Goal: Task Accomplishment & Management: Manage account settings

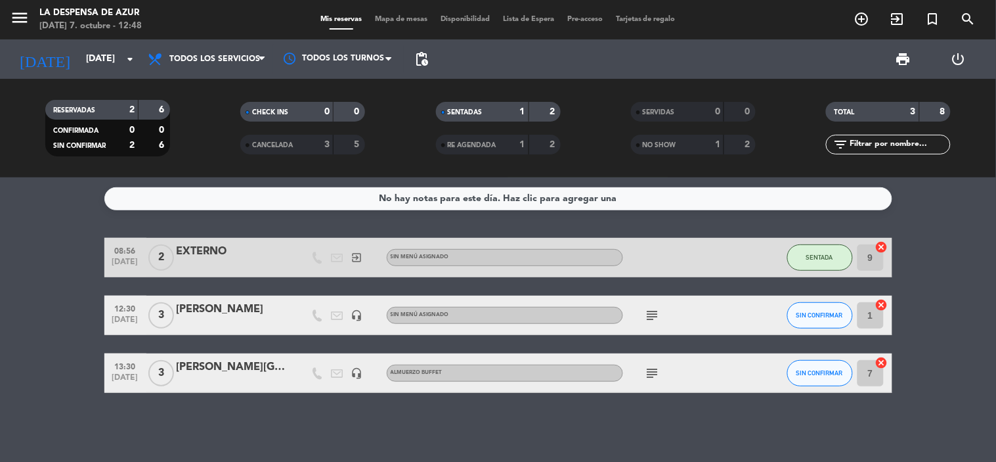
click at [658, 316] on icon "subject" at bounding box center [653, 315] width 16 height 16
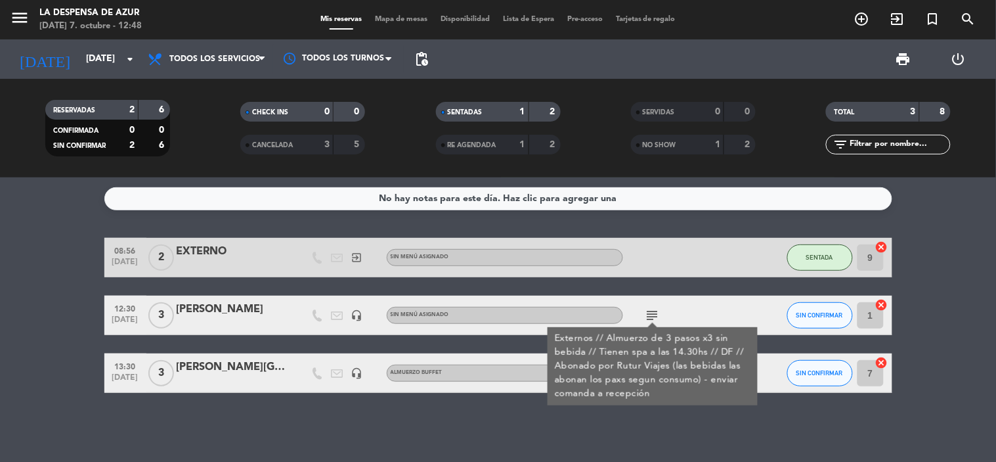
click at [677, 311] on div "subject Externos // Almuerzo de 3 pasos x3 sin bebida // Tienen spa a las 14.30…" at bounding box center [682, 314] width 118 height 39
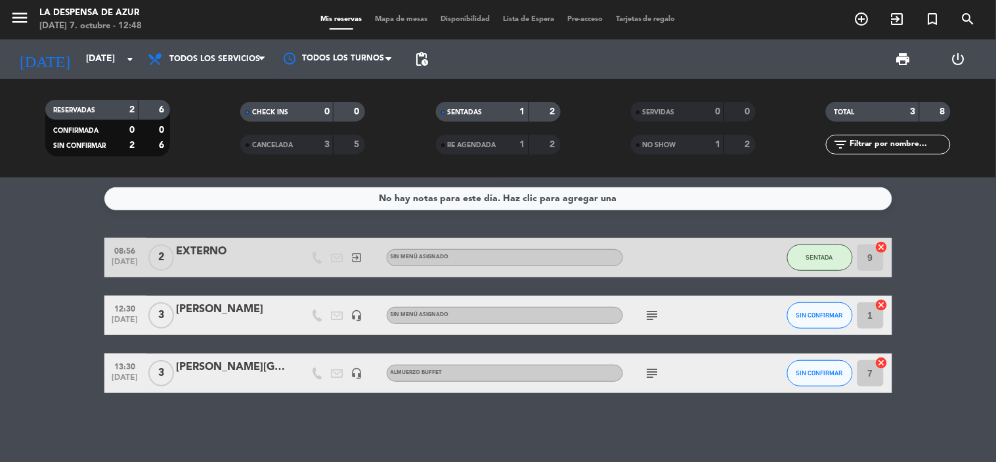
click at [651, 368] on icon "subject" at bounding box center [653, 373] width 16 height 16
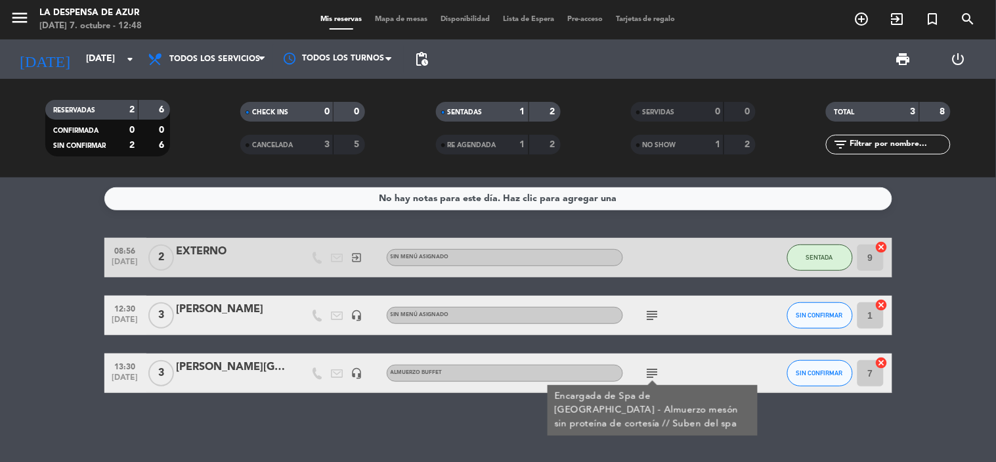
click at [653, 365] on icon "subject" at bounding box center [653, 373] width 16 height 16
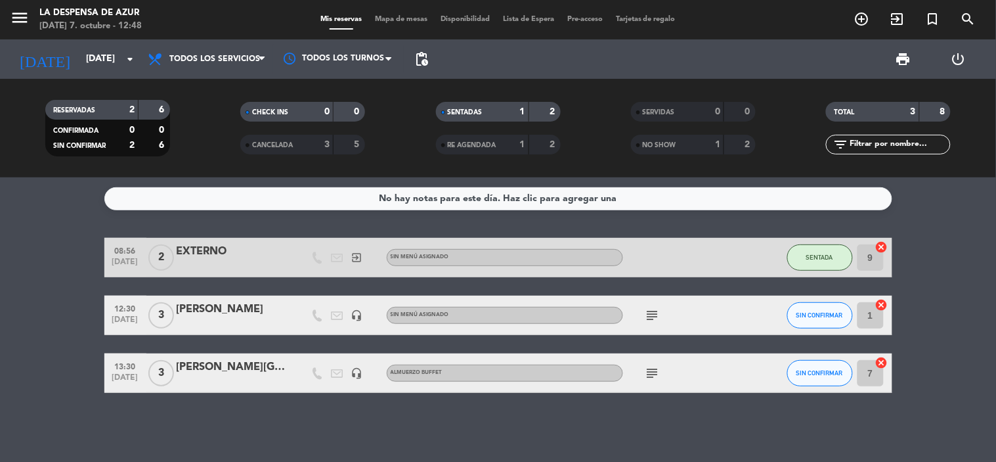
click at [647, 317] on icon "subject" at bounding box center [653, 315] width 16 height 16
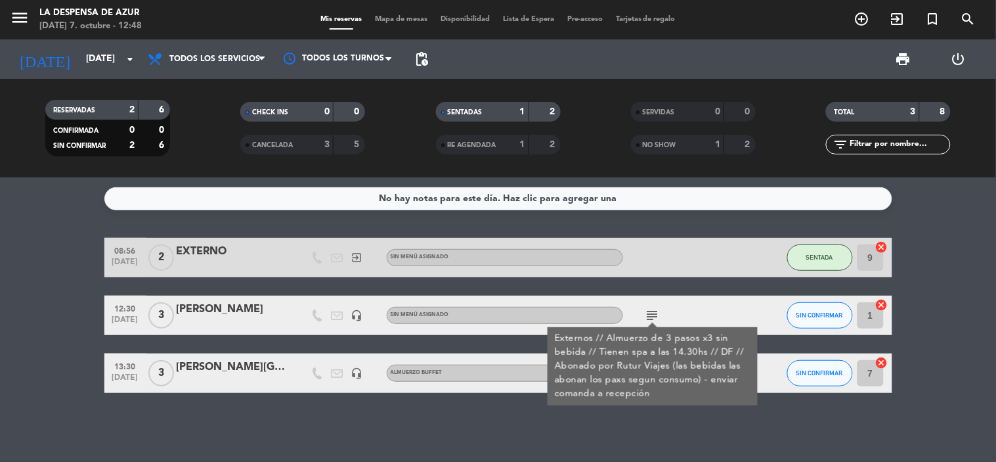
click at [653, 317] on icon "subject" at bounding box center [653, 315] width 16 height 16
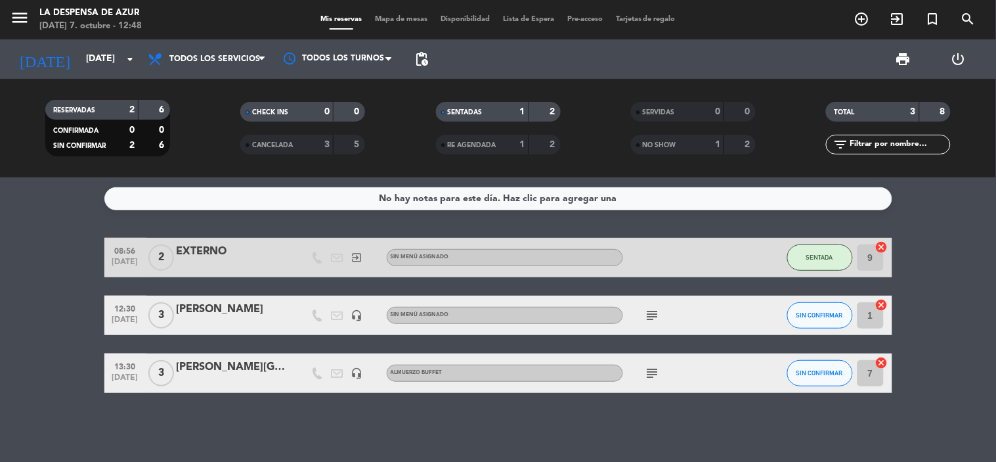
click at [650, 368] on icon "subject" at bounding box center [653, 373] width 16 height 16
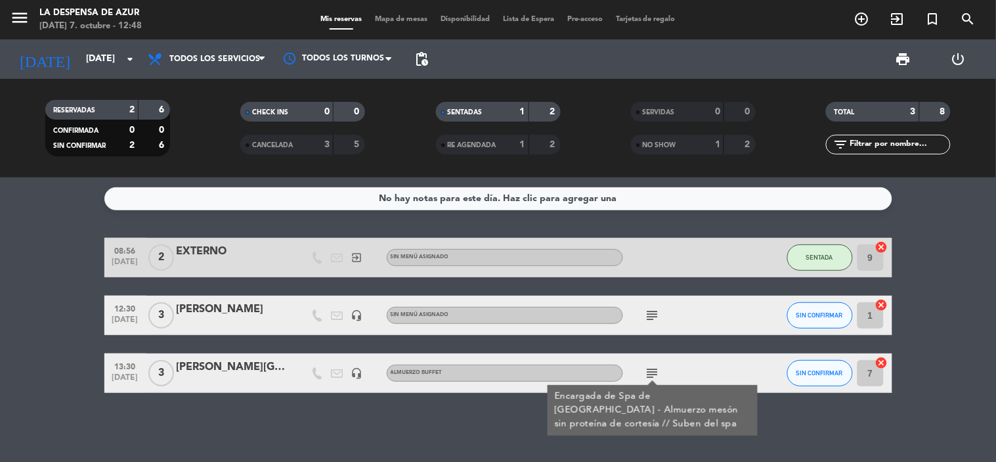
click at [650, 366] on icon "subject" at bounding box center [653, 373] width 16 height 16
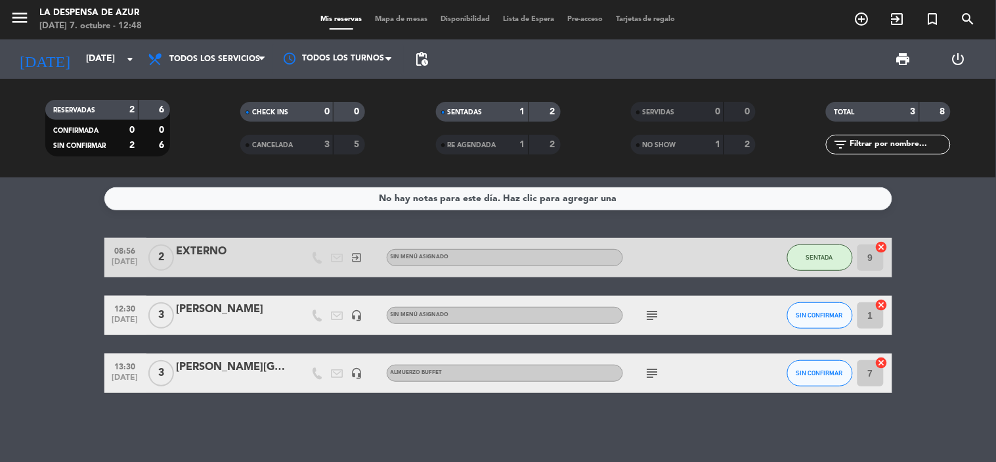
click at [652, 311] on icon "subject" at bounding box center [653, 315] width 16 height 16
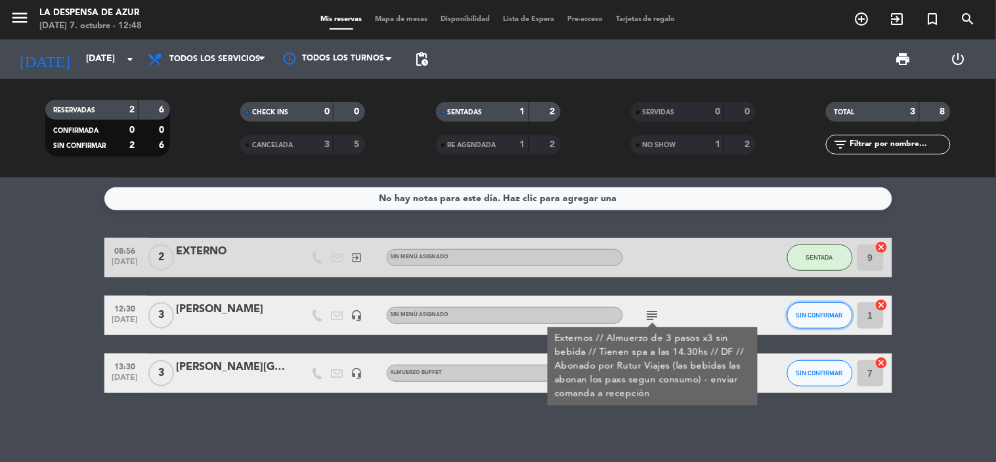
click at [810, 305] on button "SIN CONFIRMAR" at bounding box center [820, 315] width 66 height 26
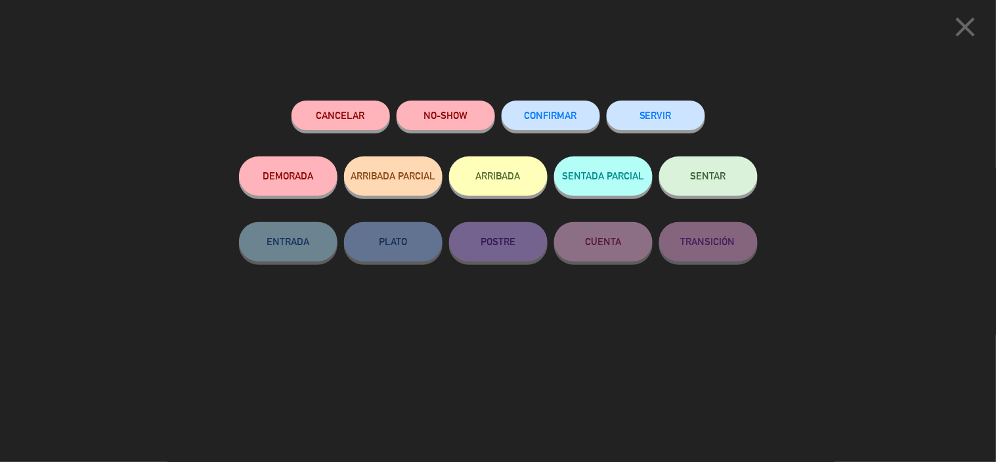
click at [710, 183] on button "SENTAR" at bounding box center [708, 175] width 98 height 39
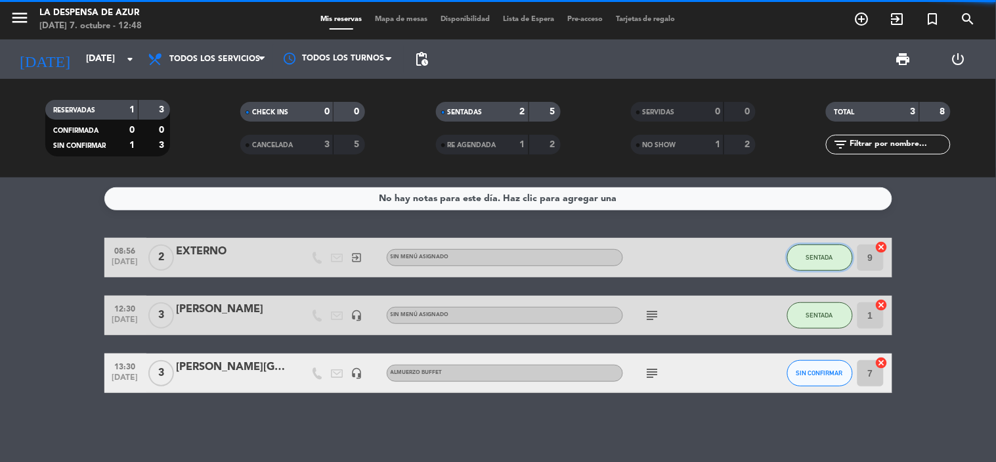
click at [814, 253] on span "SENTADA" at bounding box center [819, 256] width 27 height 7
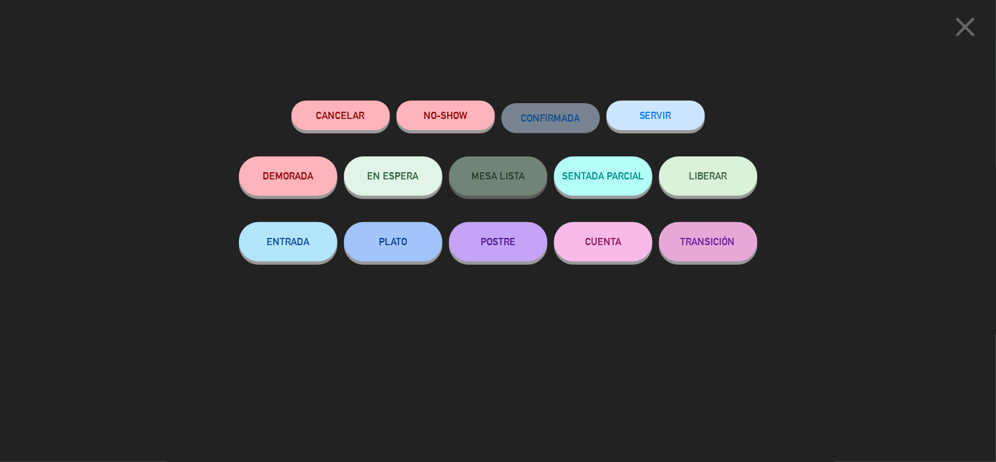
click at [641, 116] on button "SERVIR" at bounding box center [656, 115] width 98 height 30
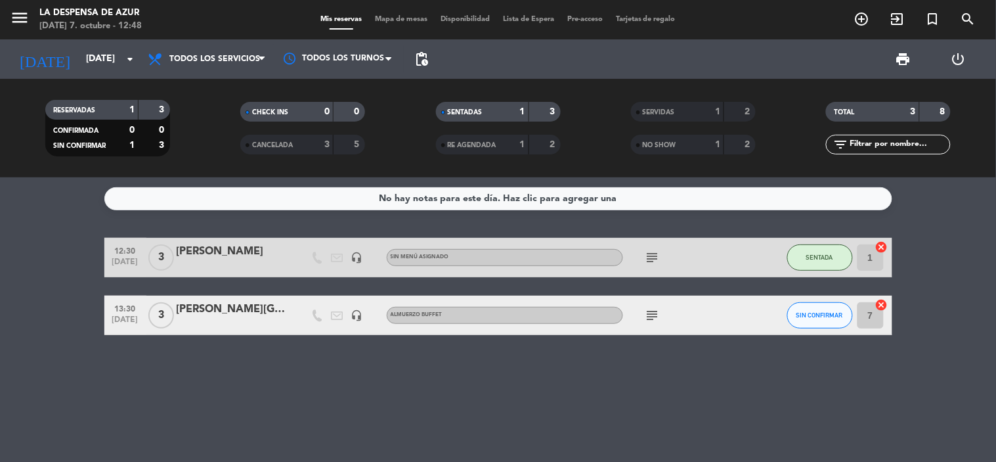
click at [655, 253] on icon "subject" at bounding box center [653, 258] width 16 height 16
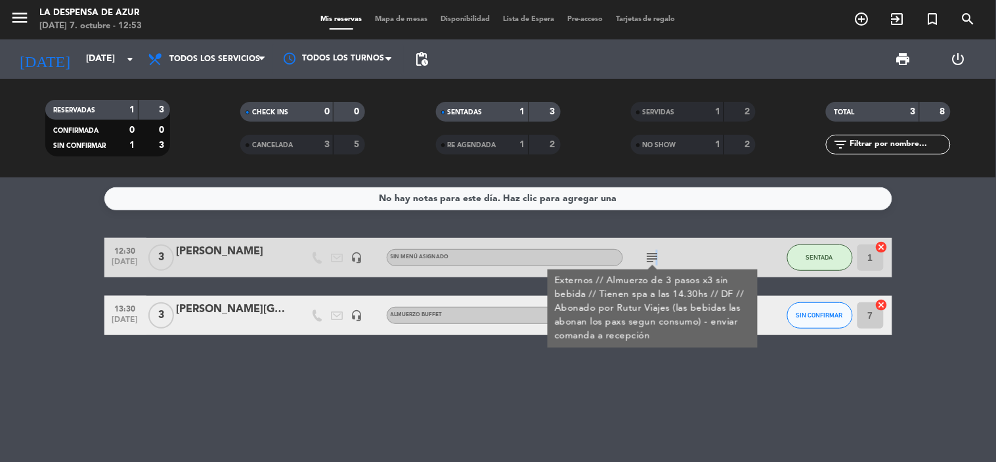
click at [657, 247] on div "subject Externos // Almuerzo de 3 pasos x3 sin bebida // Tienen spa a las 14.30…" at bounding box center [682, 257] width 118 height 39
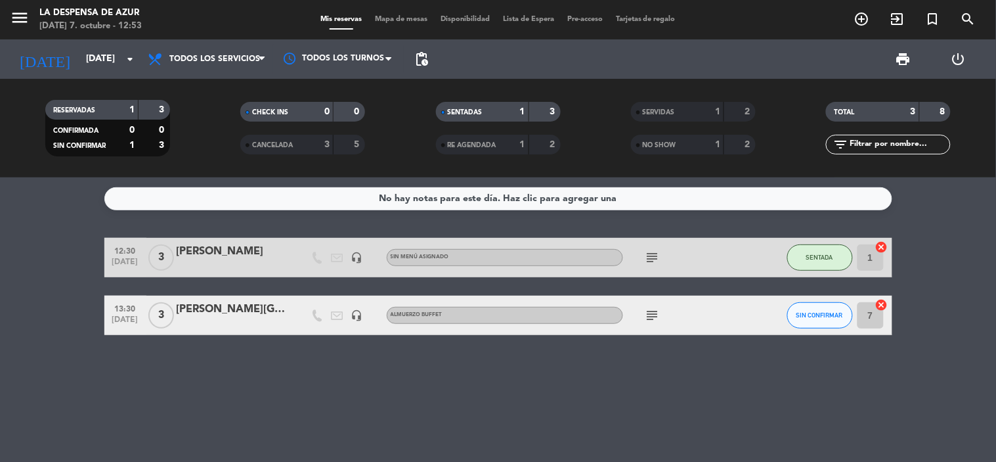
click at [648, 259] on icon "subject" at bounding box center [653, 258] width 16 height 16
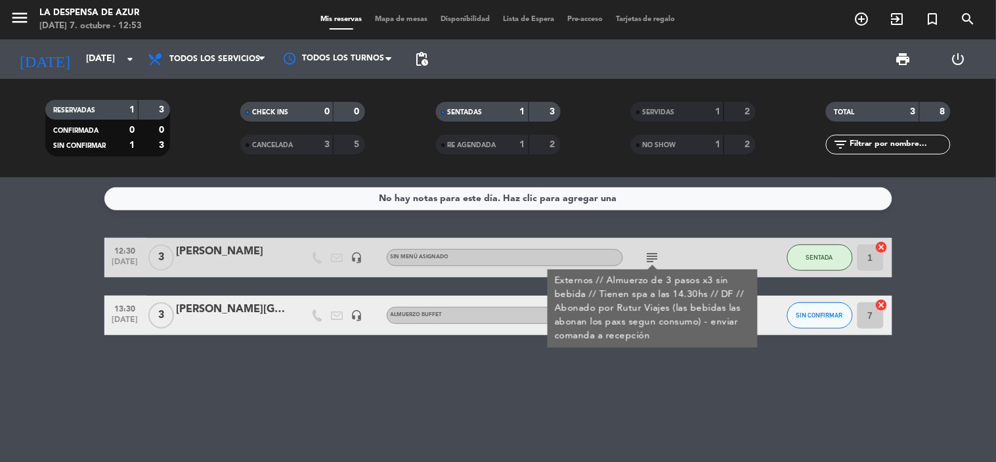
click at [649, 379] on div "No hay notas para este día. Haz clic para agregar una 12:30 [DATE] 3 [PERSON_NA…" at bounding box center [498, 319] width 996 height 284
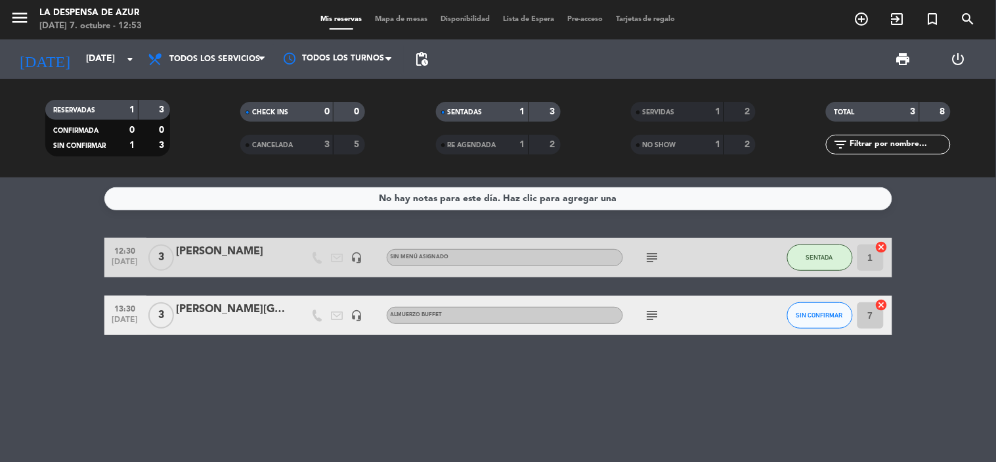
click at [653, 251] on icon "subject" at bounding box center [653, 258] width 16 height 16
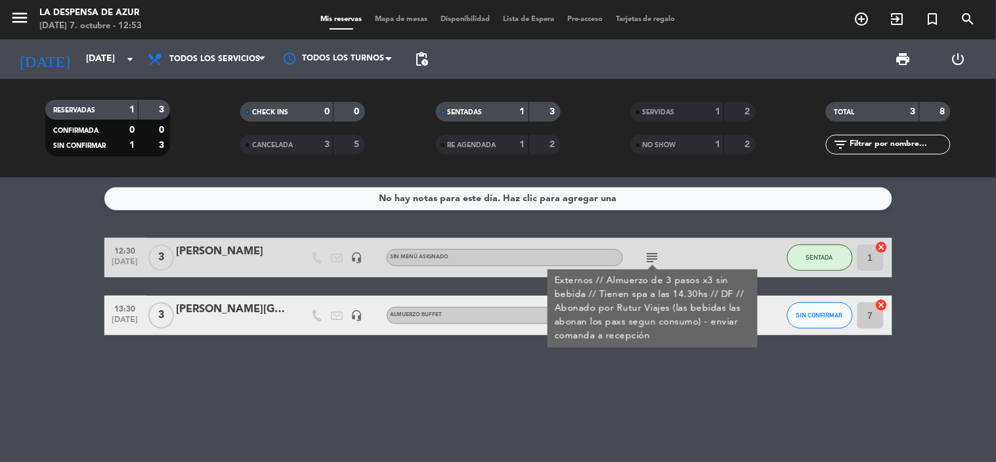
click at [653, 251] on icon "subject" at bounding box center [653, 258] width 16 height 16
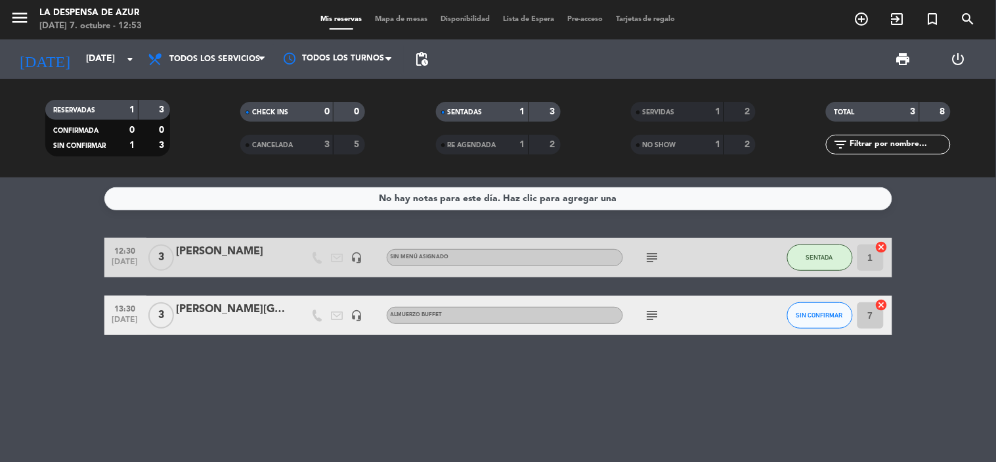
click at [657, 255] on icon "subject" at bounding box center [653, 258] width 16 height 16
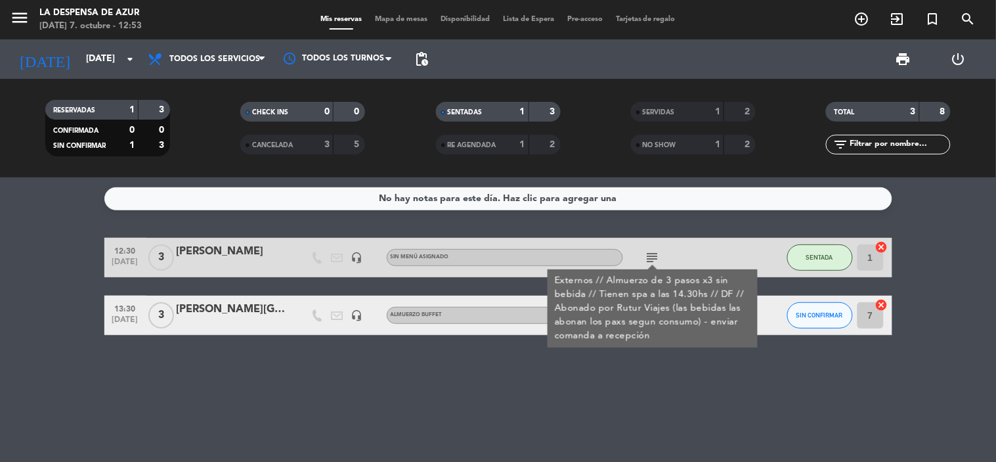
click at [658, 221] on div "No hay notas para este día. Haz clic para agregar una 12:30 [DATE] 3 [PERSON_NA…" at bounding box center [498, 319] width 996 height 284
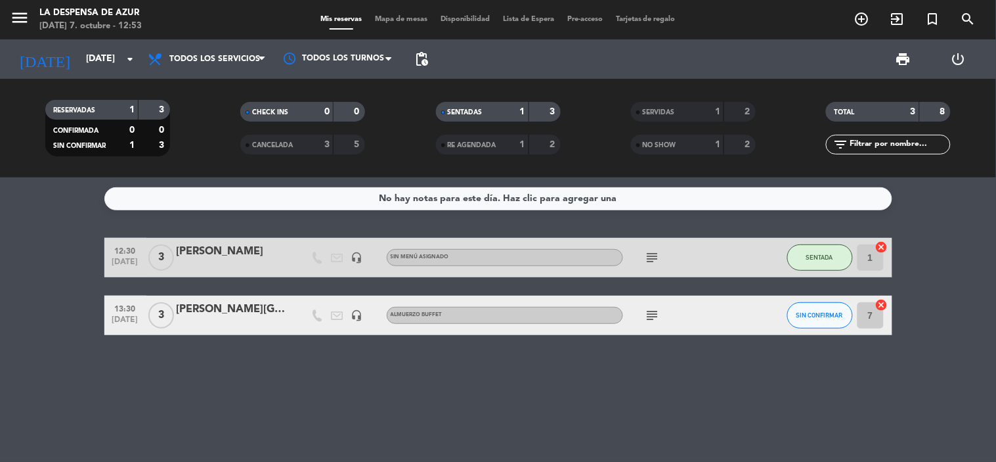
click at [655, 260] on icon "subject" at bounding box center [653, 258] width 16 height 16
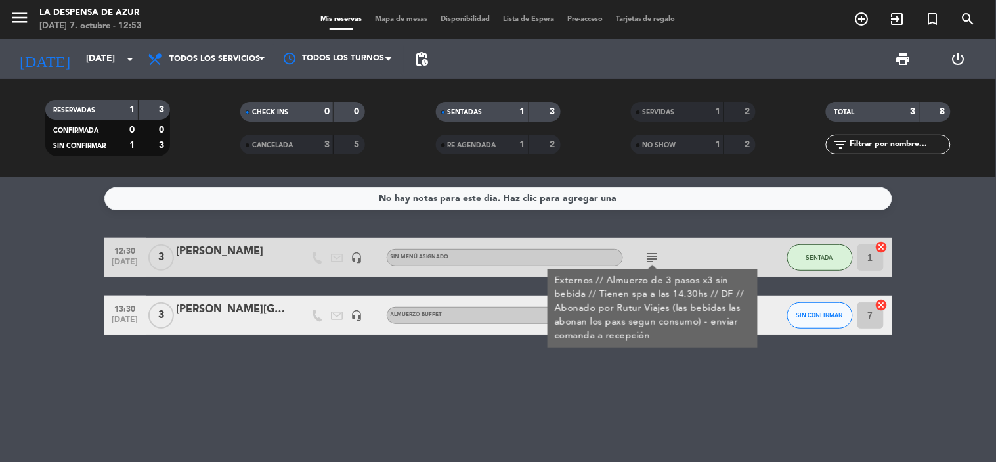
click at [649, 256] on icon "subject" at bounding box center [653, 258] width 16 height 16
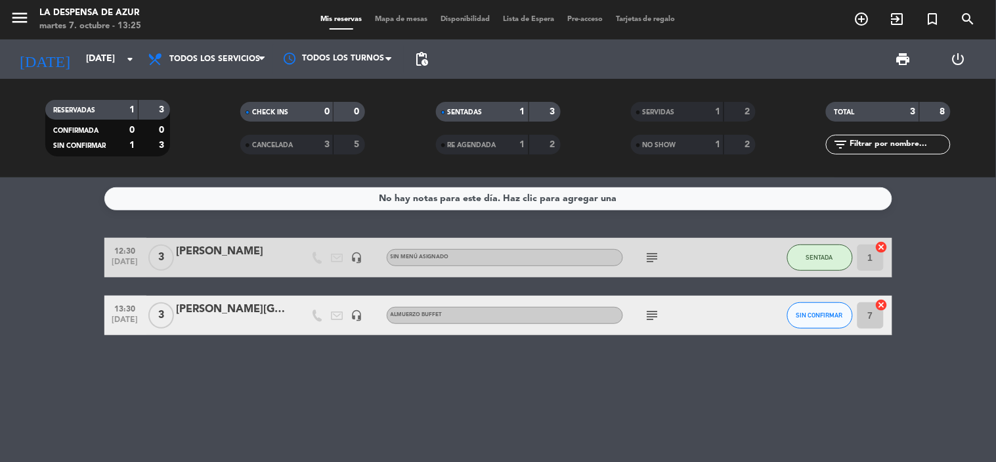
click at [653, 259] on icon "subject" at bounding box center [653, 258] width 16 height 16
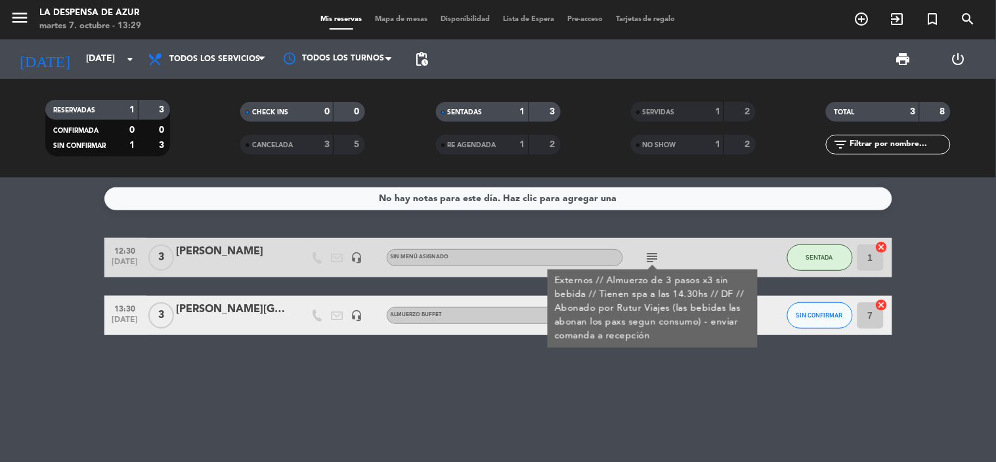
click at [567, 215] on div "No hay notas para este día. Haz clic para agregar una 12:30 [DATE] 3 [PERSON_NA…" at bounding box center [498, 319] width 996 height 284
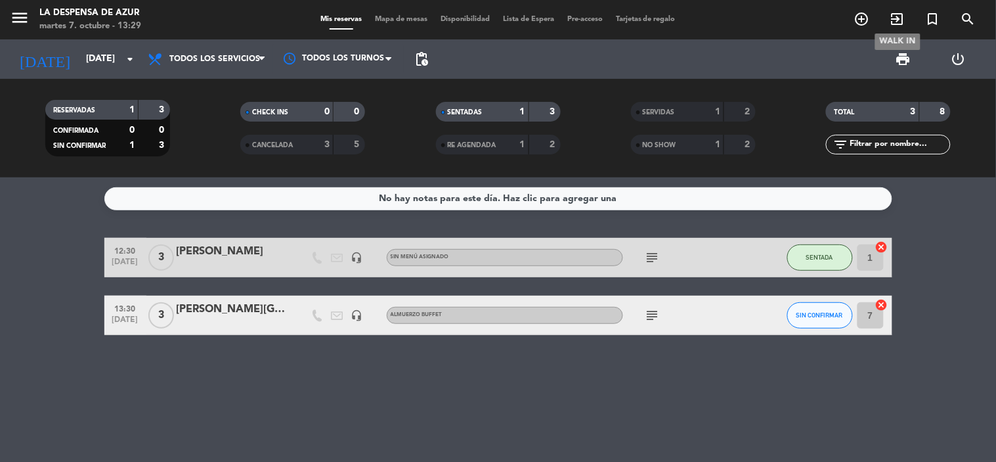
click at [898, 17] on icon "exit_to_app" at bounding box center [898, 19] width 16 height 16
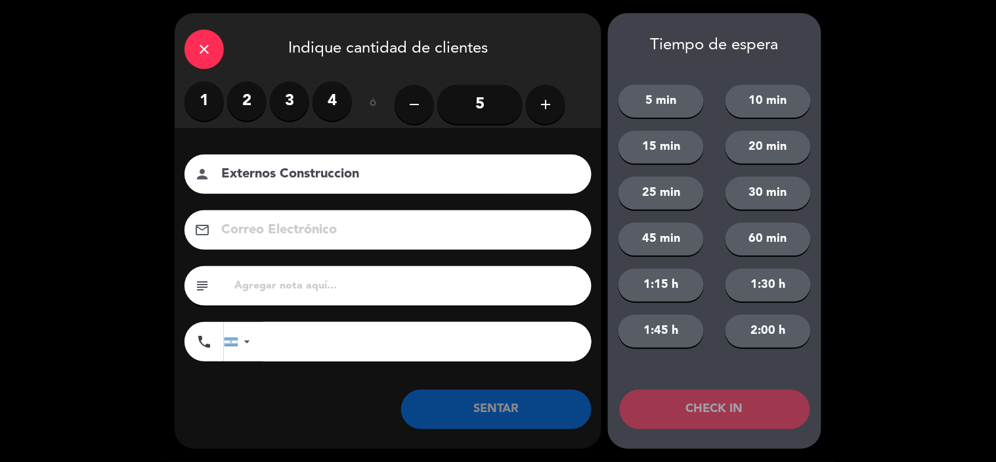
type input "Externos Construccion"
click at [238, 109] on label "2" at bounding box center [246, 100] width 39 height 39
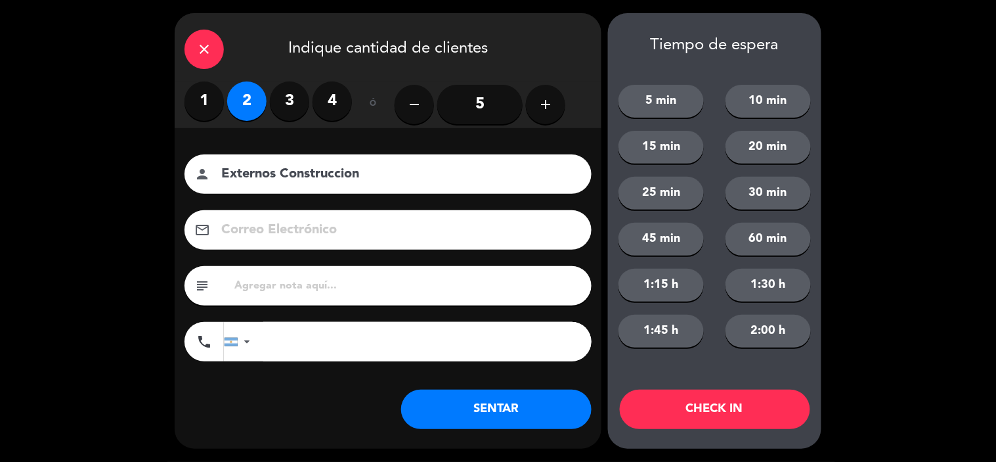
click at [431, 427] on button "SENTAR" at bounding box center [496, 408] width 190 height 39
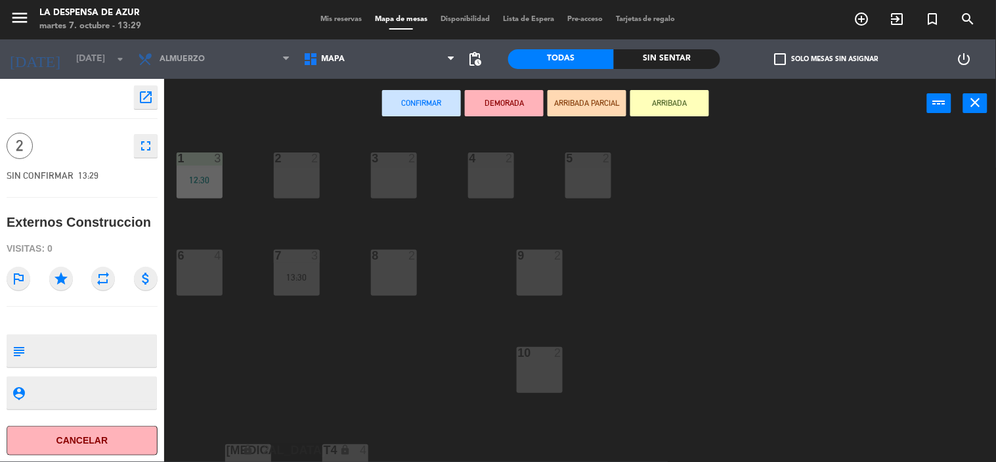
click at [204, 274] on div "6 4" at bounding box center [200, 273] width 46 height 46
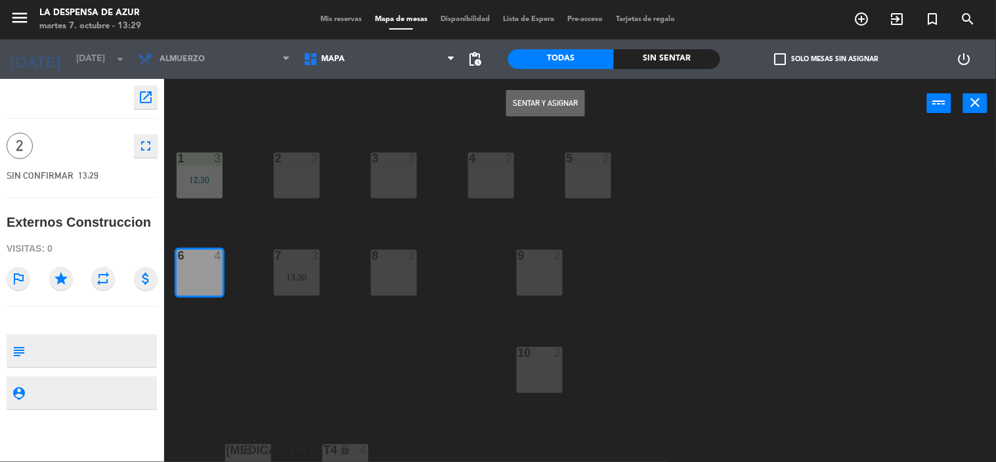
click at [576, 87] on div "Sentar y Asignar power_input close" at bounding box center [545, 104] width 763 height 50
click at [575, 95] on button "Sentar y Asignar" at bounding box center [545, 103] width 79 height 26
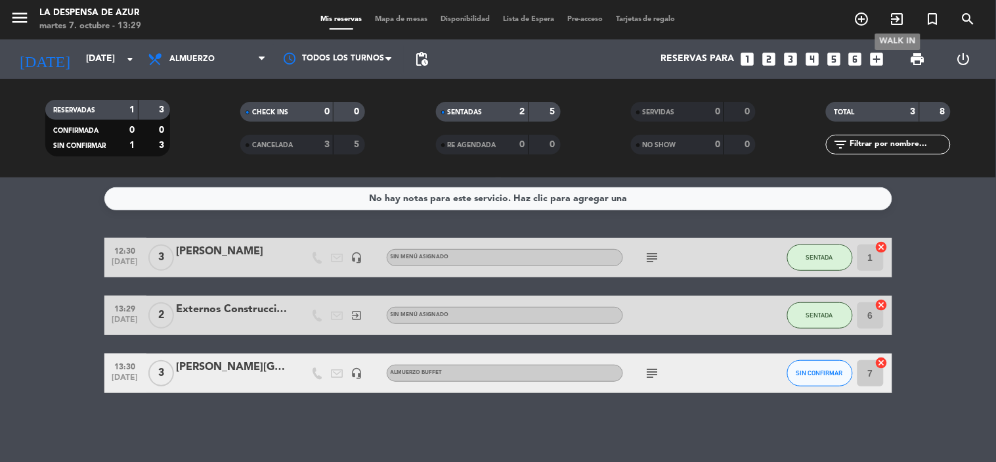
click at [897, 18] on icon "exit_to_app" at bounding box center [898, 19] width 16 height 16
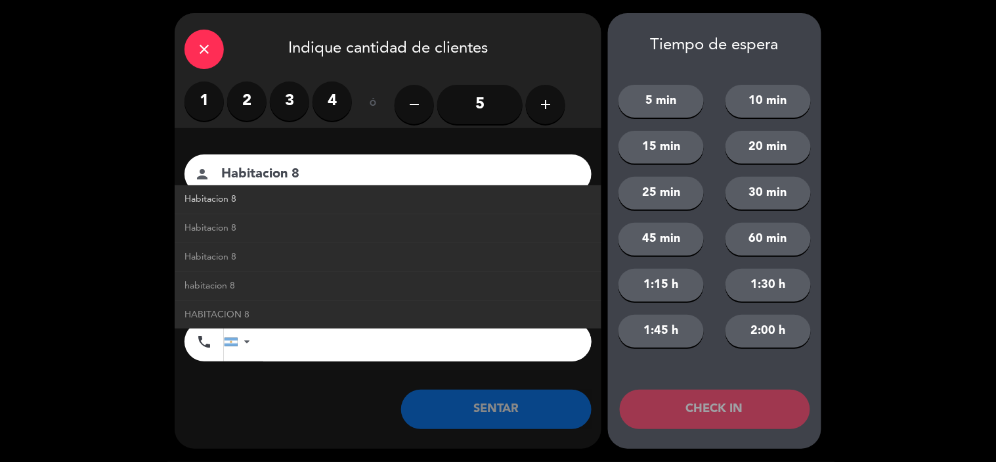
click at [242, 194] on link "Habitacion 8" at bounding box center [388, 199] width 407 height 15
type input "Habitacion 8"
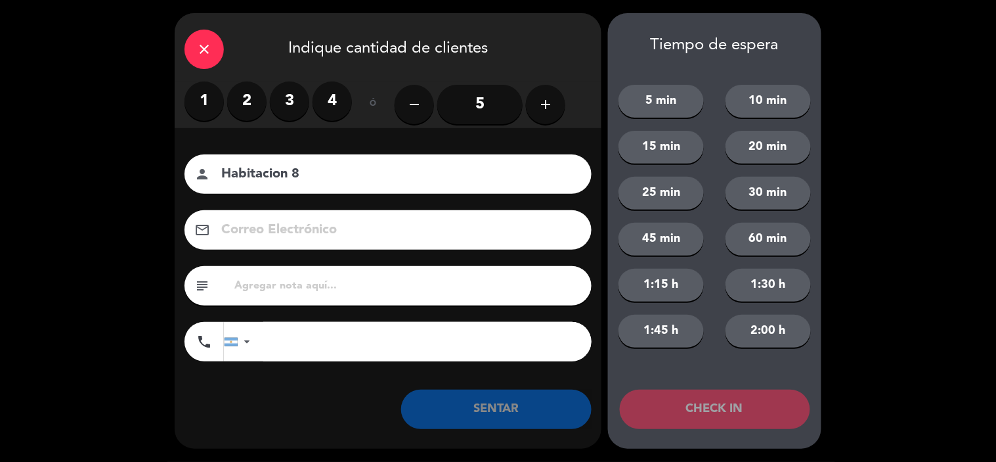
click at [239, 96] on label "2" at bounding box center [246, 100] width 39 height 39
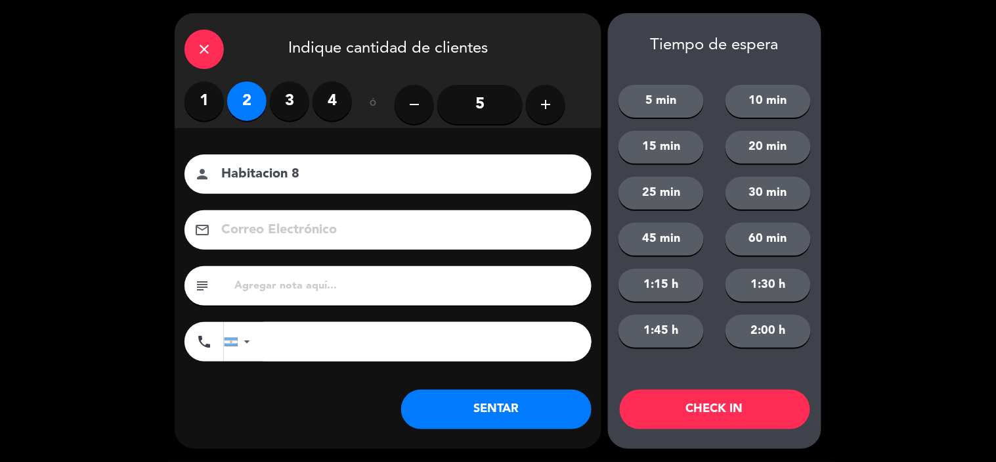
click at [468, 418] on button "SENTAR" at bounding box center [496, 408] width 190 height 39
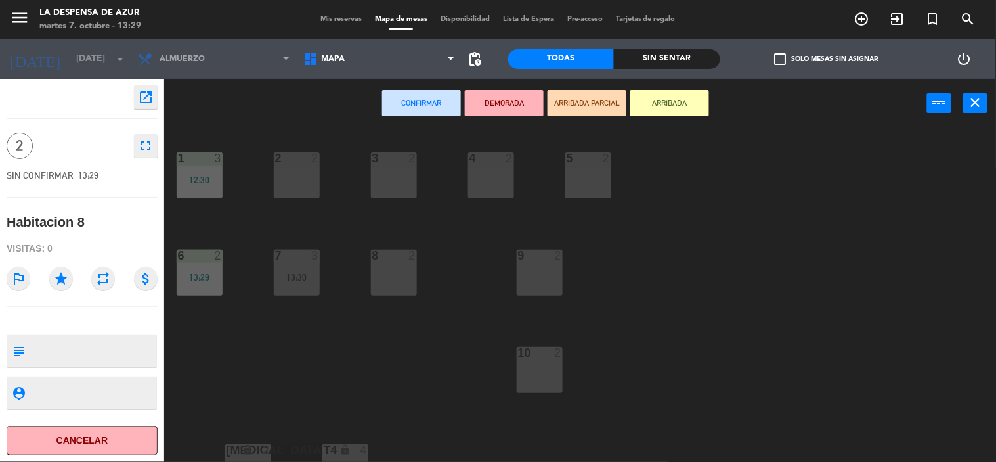
click at [487, 274] on div "1 3 12:30 2 2 3 2 4 2 5 2 6 2 13:29 7 3 13:30 8 2 9 2 10 2 [MEDICAL_DATA] lock …" at bounding box center [585, 296] width 822 height 334
click at [539, 267] on div "9 2" at bounding box center [540, 273] width 46 height 46
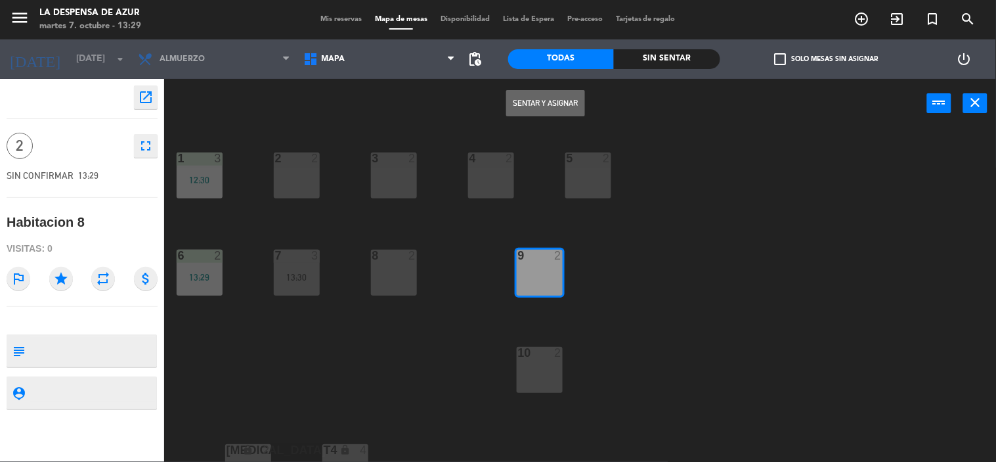
click at [533, 101] on button "Sentar y Asignar" at bounding box center [545, 103] width 79 height 26
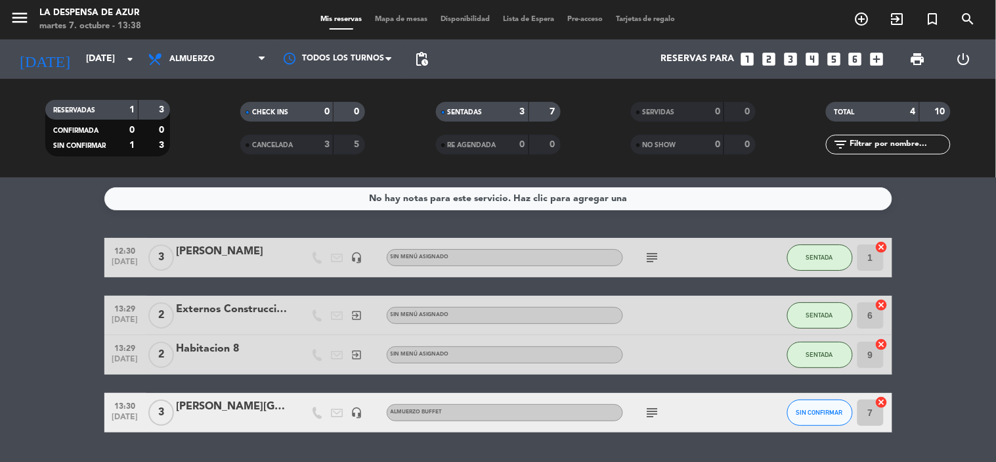
click at [658, 261] on icon "subject" at bounding box center [653, 258] width 16 height 16
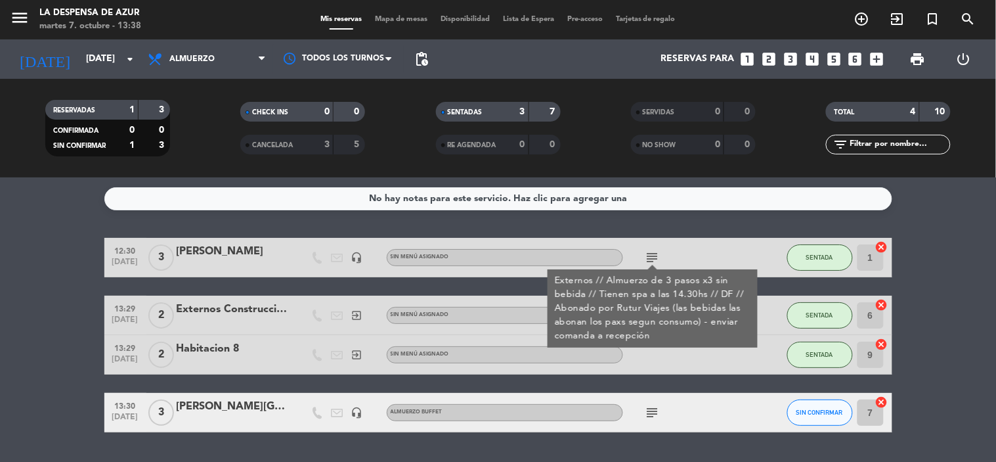
click at [697, 232] on div "No hay notas para este servicio. Haz clic para agregar una 12:30 [DATE] 3 [PERS…" at bounding box center [498, 319] width 996 height 284
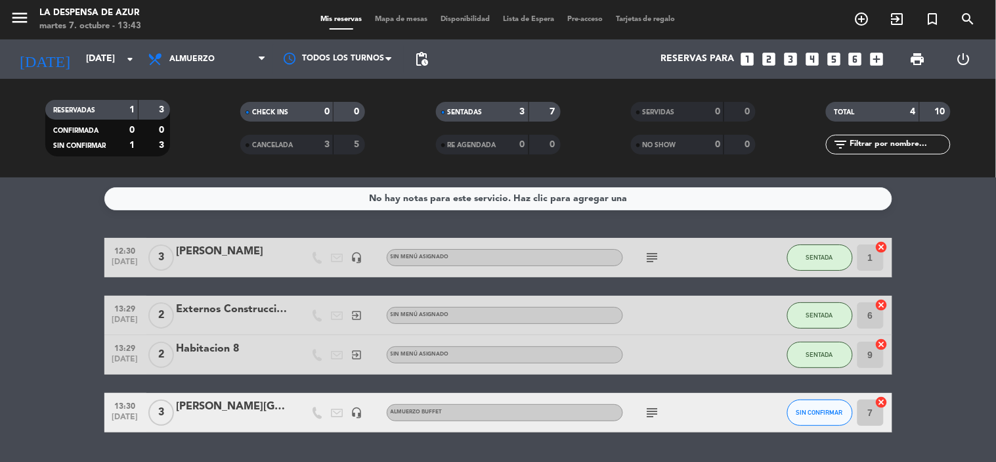
click at [666, 248] on div "subject" at bounding box center [682, 257] width 118 height 39
click at [661, 251] on span "subject" at bounding box center [653, 258] width 20 height 16
click at [659, 251] on icon "subject" at bounding box center [653, 258] width 16 height 16
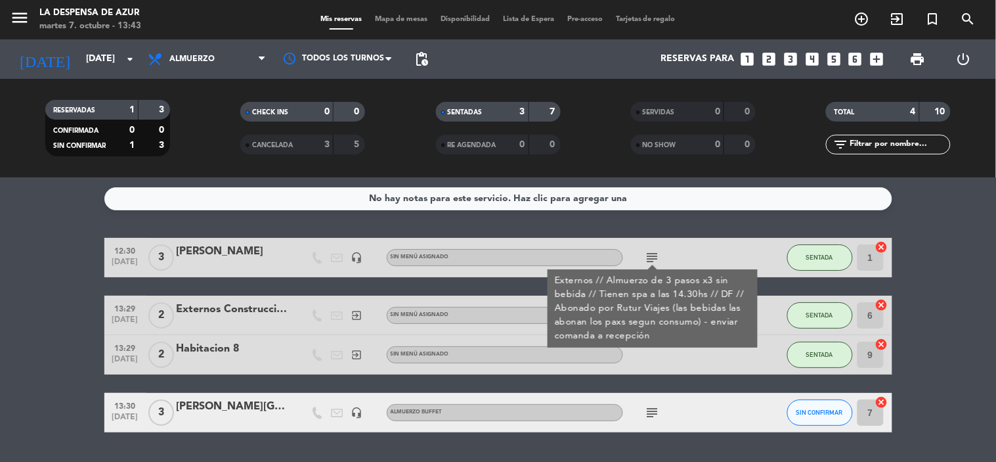
click at [685, 248] on div "subject Externos // Almuerzo de 3 pasos x3 sin bebida // Tienen spa a las 14.30…" at bounding box center [682, 257] width 118 height 39
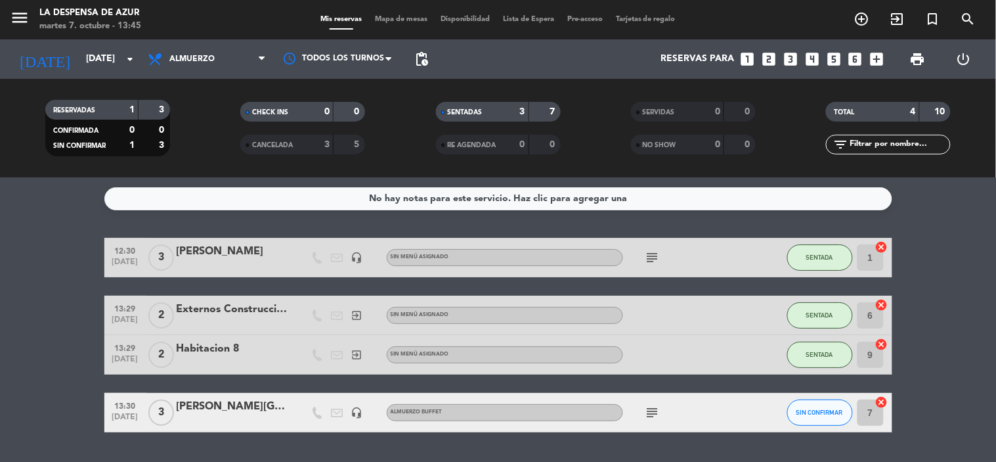
click at [718, 245] on div "subject" at bounding box center [682, 257] width 118 height 39
click at [653, 257] on icon "subject" at bounding box center [653, 258] width 16 height 16
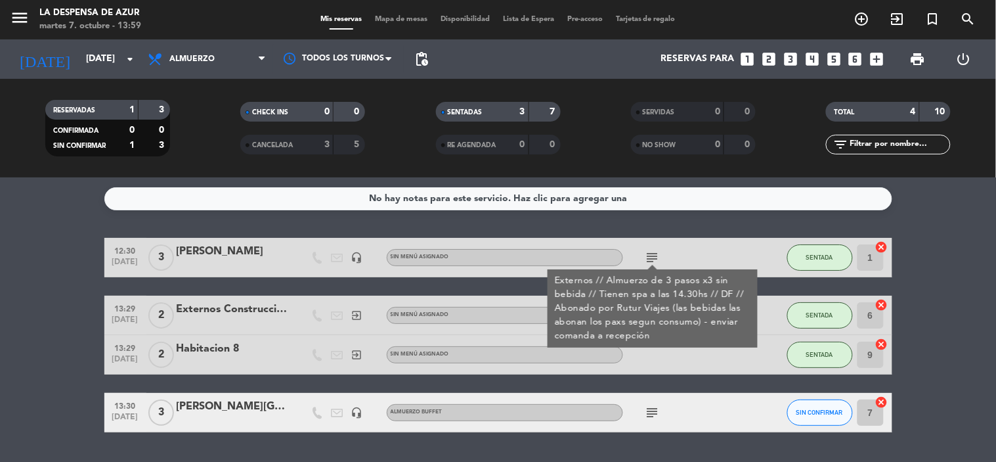
scroll to position [35, 0]
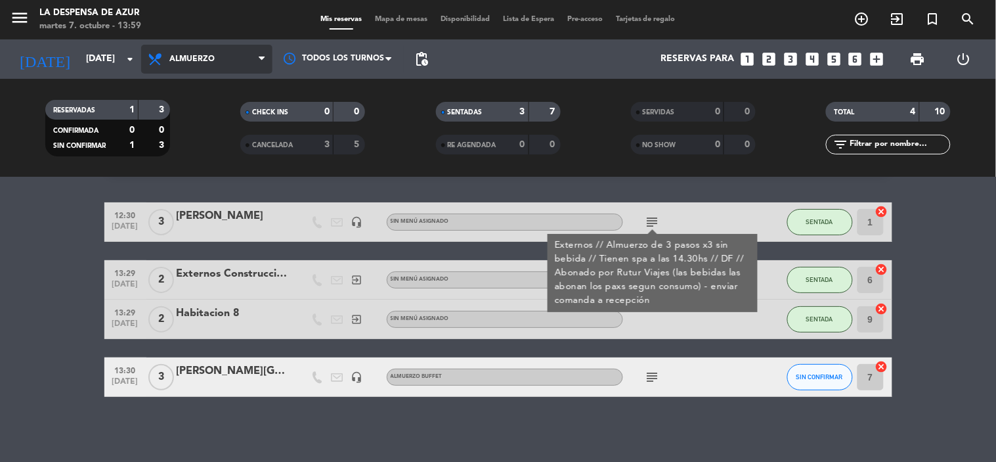
click at [241, 51] on span "Almuerzo" at bounding box center [206, 59] width 131 height 29
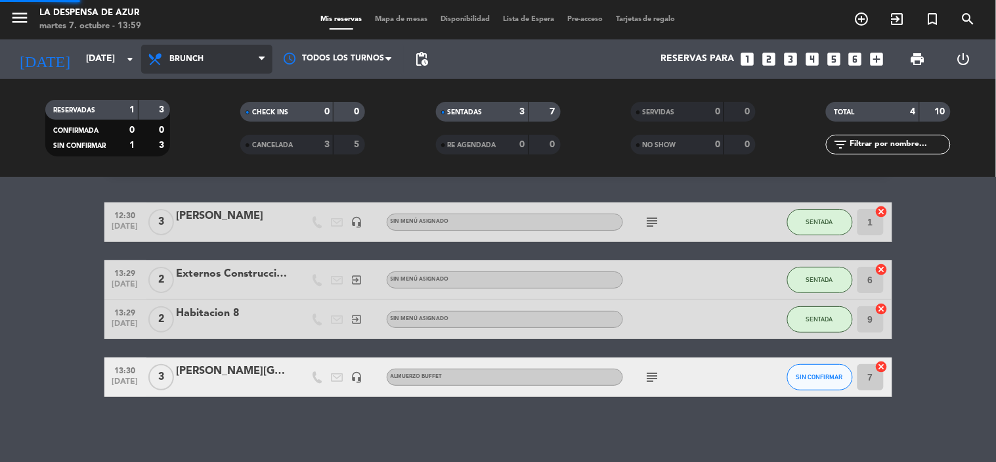
click at [207, 152] on div "menu La Despensa de [PERSON_NAME][DATE] 7. octubre - 13:59 Mis reservas Mapa de…" at bounding box center [498, 88] width 996 height 177
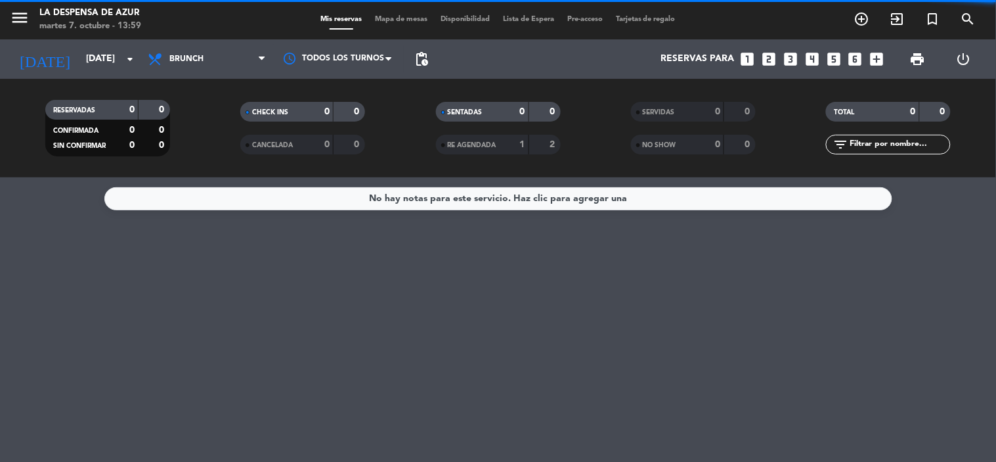
scroll to position [0, 0]
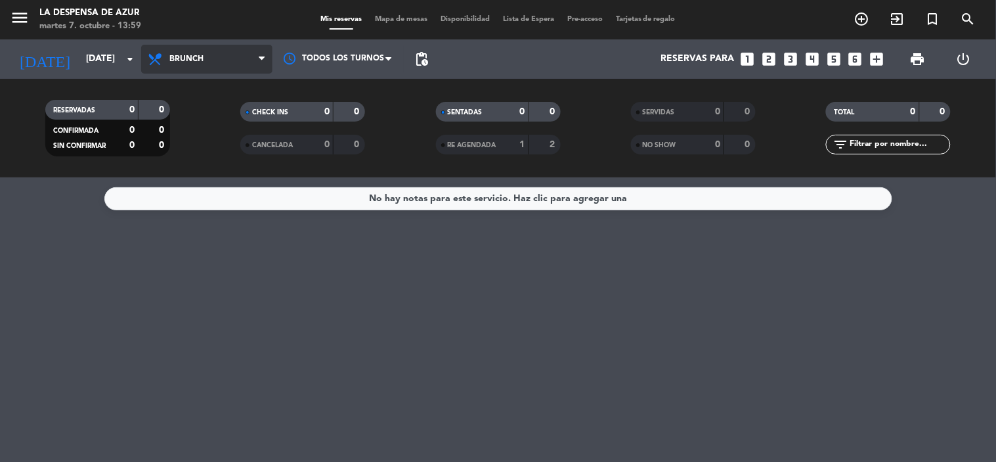
click at [244, 60] on span "Brunch" at bounding box center [206, 59] width 131 height 29
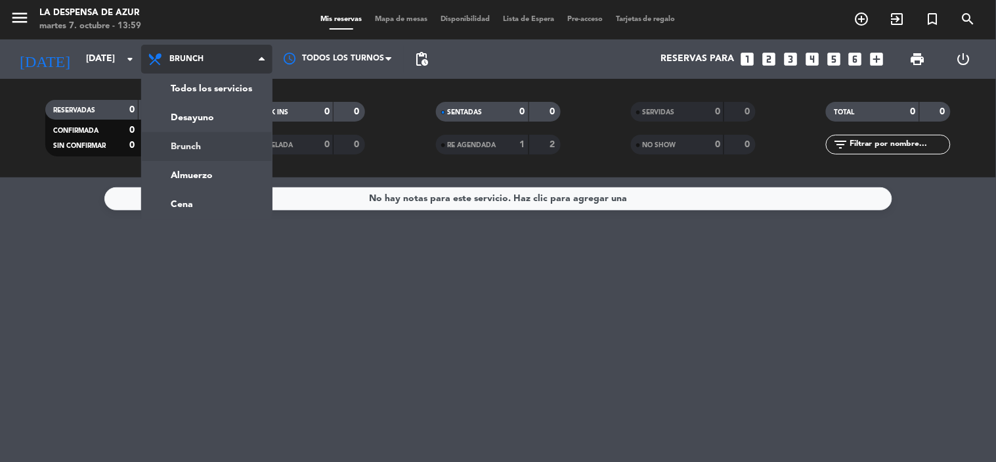
click at [236, 152] on div "menu La Despensa de [PERSON_NAME][DATE] 7. octubre - 13:59 Mis reservas Mapa de…" at bounding box center [498, 88] width 996 height 177
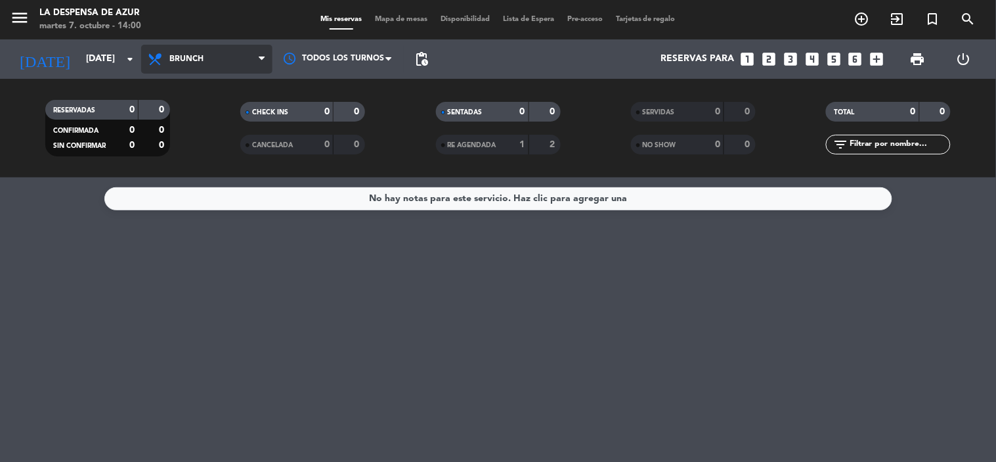
click at [253, 67] on span "Brunch" at bounding box center [206, 59] width 131 height 29
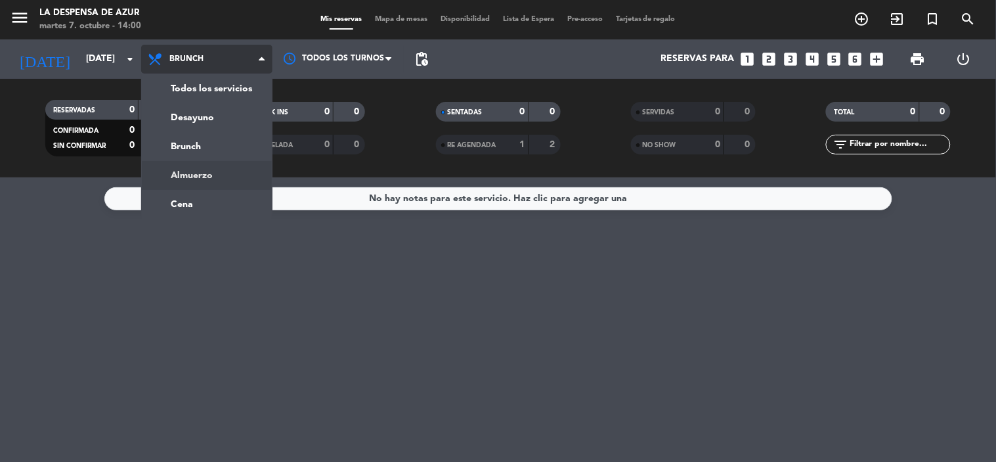
click at [198, 185] on ng-component "menu La Despensa de [PERSON_NAME][DATE] 7. octubre - 14:00 Mis reservas Mapa de…" at bounding box center [498, 231] width 996 height 462
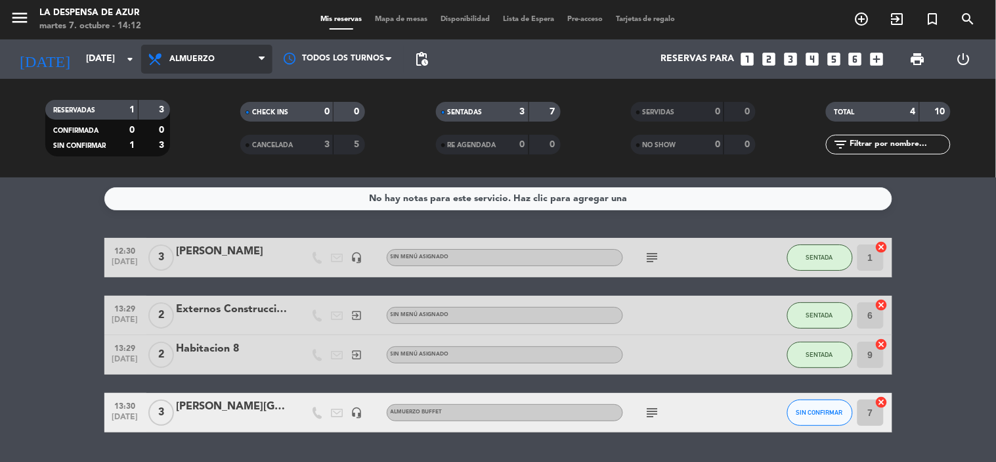
click at [232, 54] on span "Almuerzo" at bounding box center [206, 59] width 131 height 29
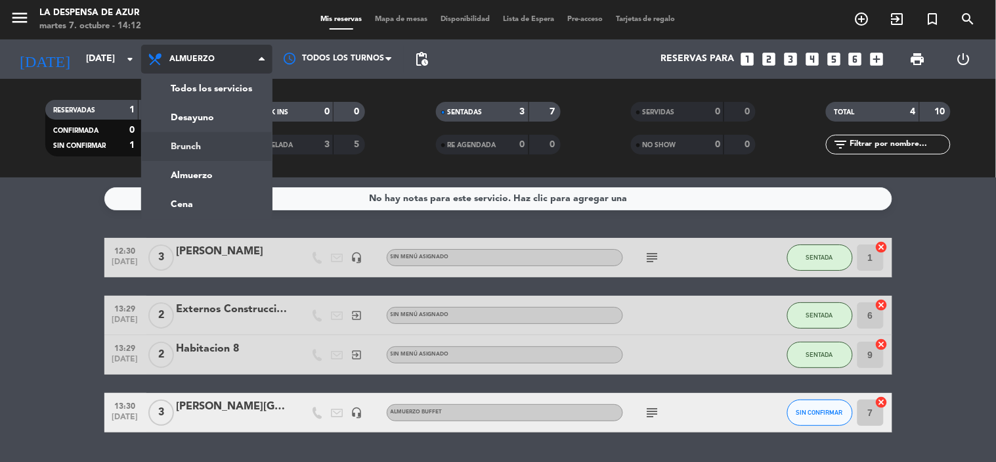
click at [228, 146] on div "menu La Despensa de [PERSON_NAME][DATE] 7. octubre - 14:12 Mis reservas Mapa de…" at bounding box center [498, 88] width 996 height 177
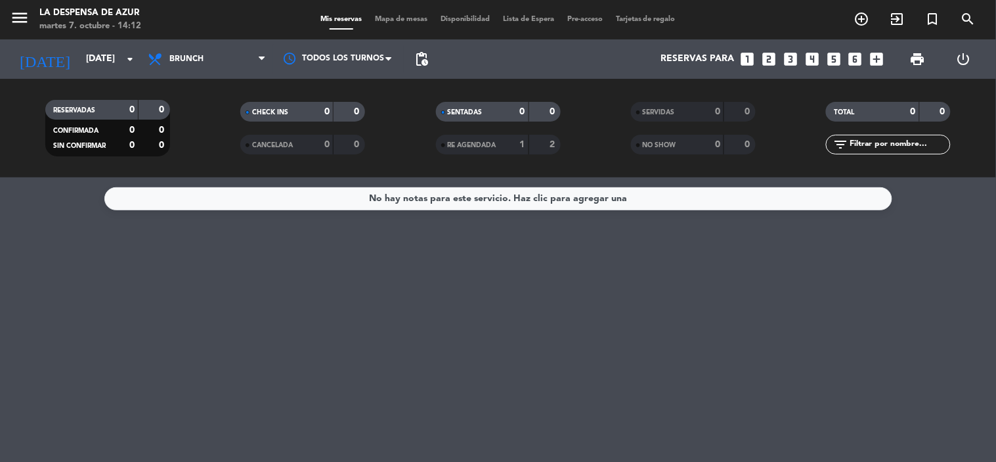
click at [540, 198] on div "No hay notas para este servicio. Haz clic para agregar una" at bounding box center [498, 198] width 258 height 15
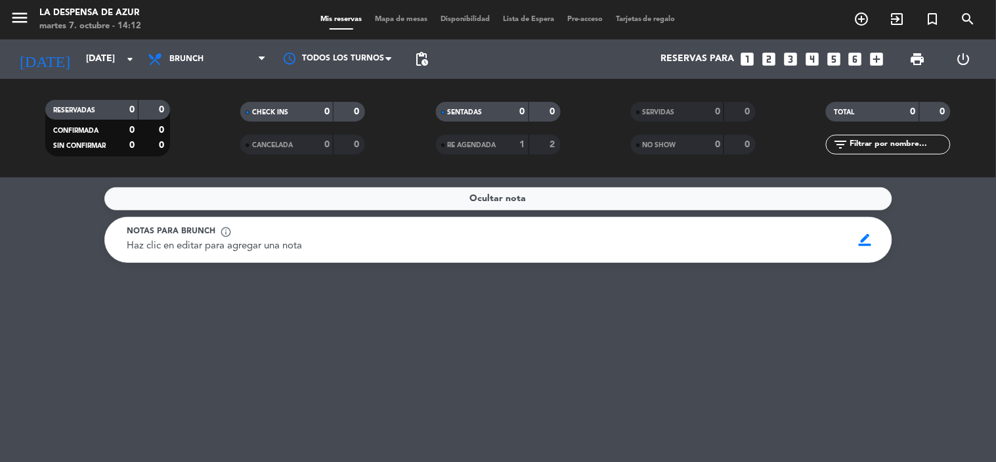
click at [506, 206] on span "Ocultar nota" at bounding box center [498, 198] width 56 height 15
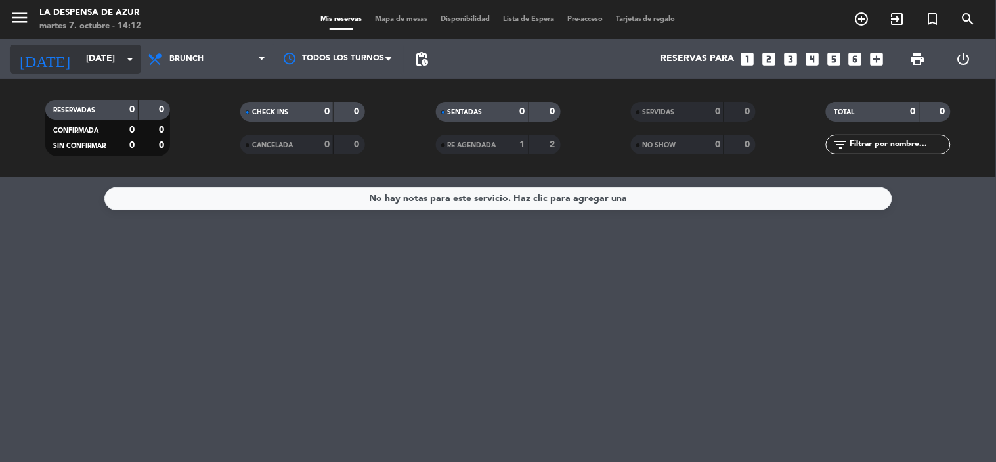
click at [119, 54] on input "[DATE]" at bounding box center [141, 59] width 125 height 24
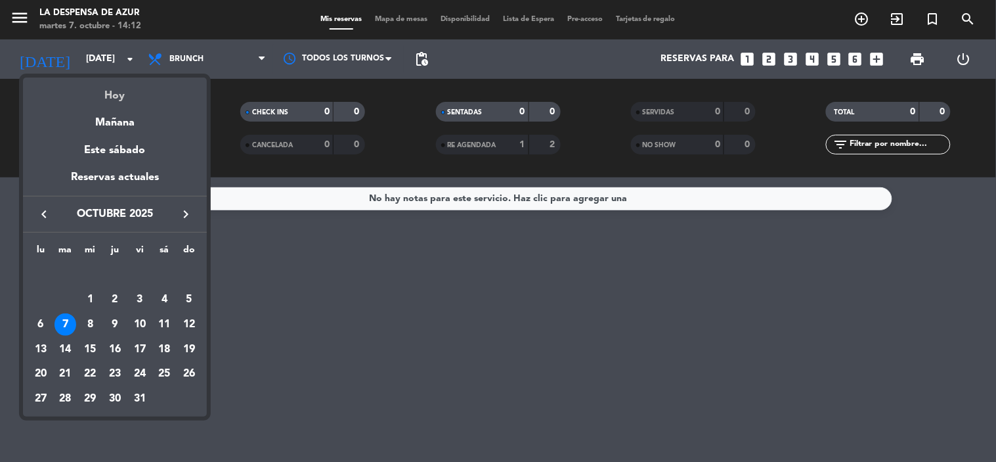
click at [113, 91] on div "Hoy" at bounding box center [115, 90] width 184 height 27
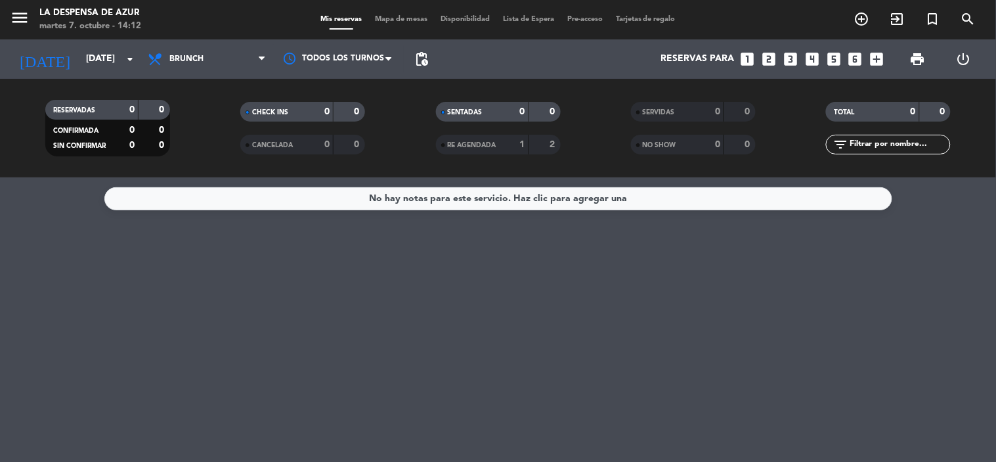
click at [113, 91] on div "RESERVADAS 0 0 CONFIRMADA 0 0 SIN CONFIRMAR 0 0 CHECK INS 0 0 CANCELADA 0 0 SEN…" at bounding box center [498, 128] width 996 height 98
click at [106, 61] on input "[DATE]" at bounding box center [141, 59] width 125 height 24
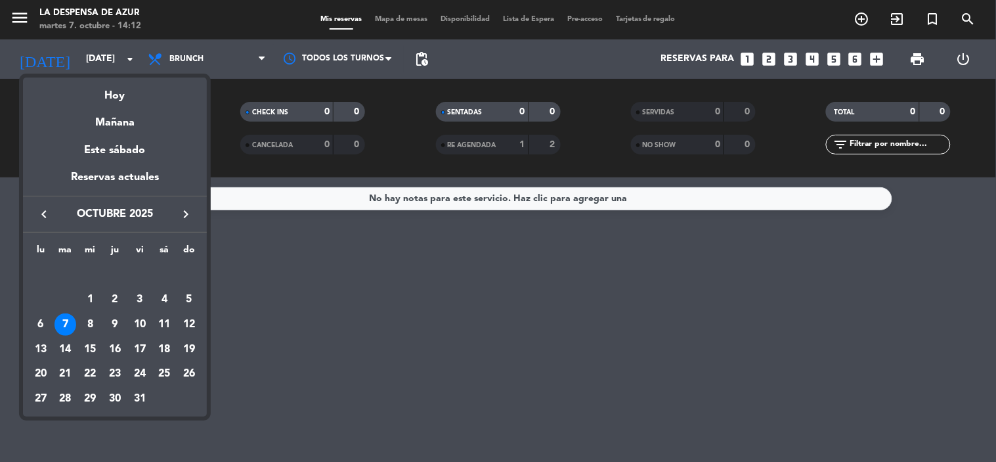
click at [115, 77] on div "Hoy" at bounding box center [115, 90] width 184 height 27
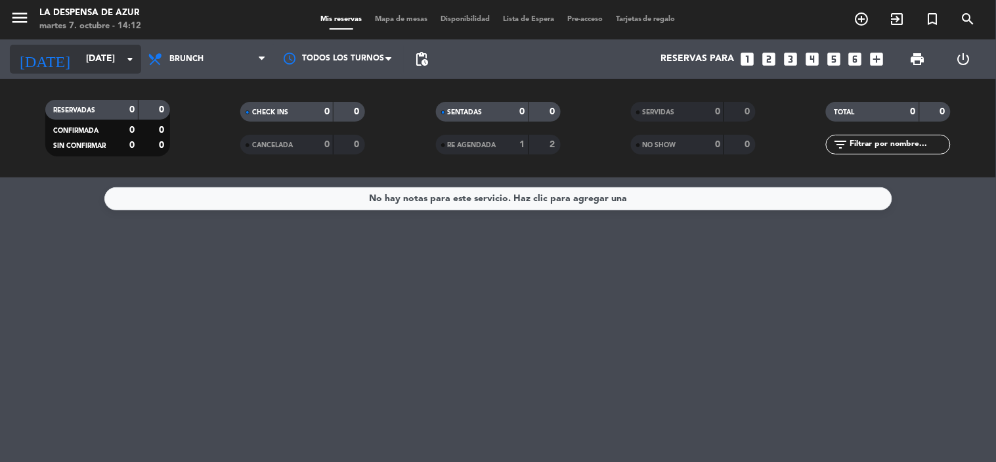
click at [100, 60] on input "[DATE]" at bounding box center [141, 59] width 125 height 24
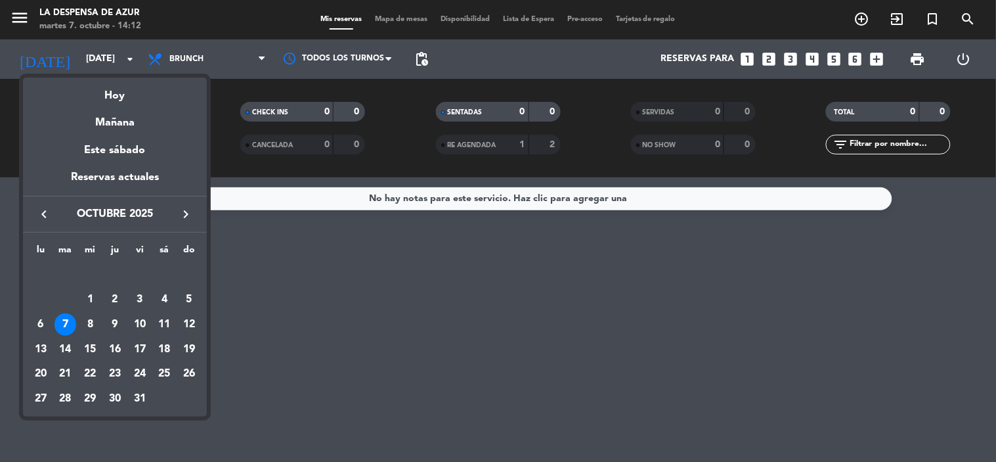
click at [116, 92] on div "Hoy" at bounding box center [115, 90] width 184 height 27
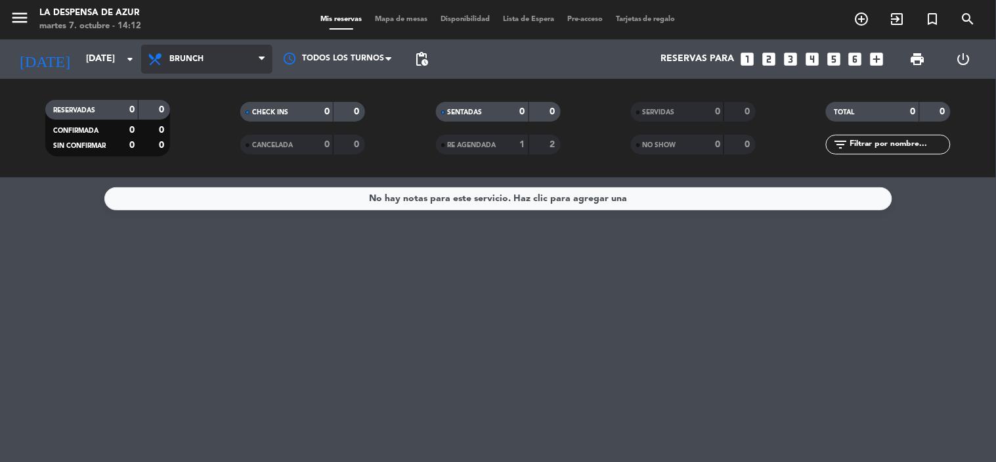
click at [185, 60] on span "Brunch" at bounding box center [186, 58] width 34 height 9
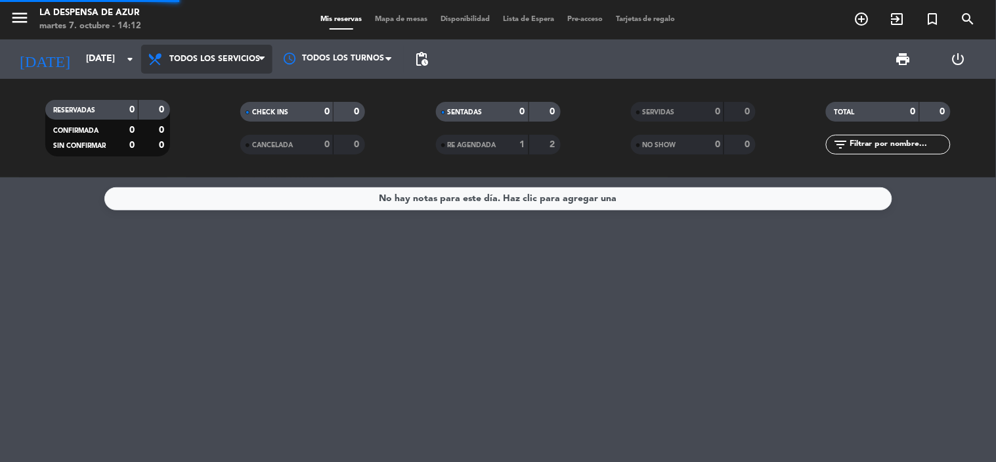
click at [210, 85] on div "menu La Despensa de [PERSON_NAME][DATE] 7. octubre - 14:12 Mis reservas Mapa de…" at bounding box center [498, 88] width 996 height 177
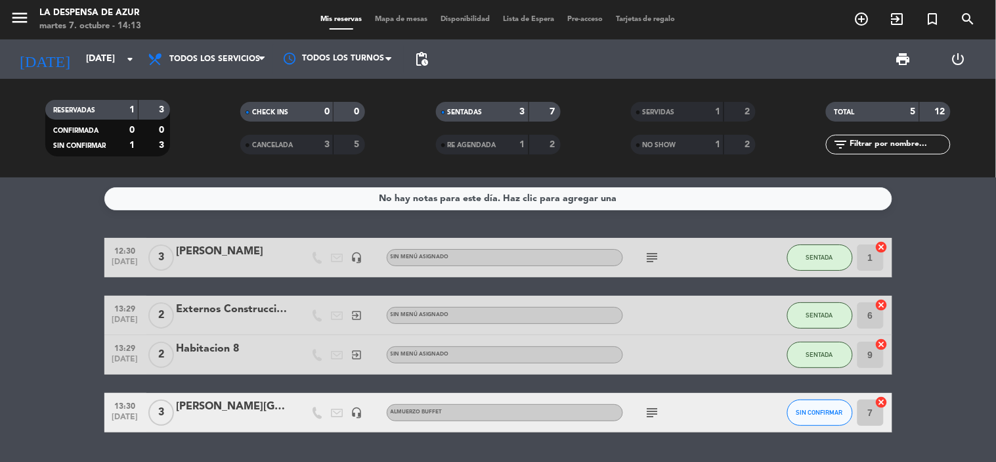
click at [647, 409] on icon "subject" at bounding box center [653, 412] width 16 height 16
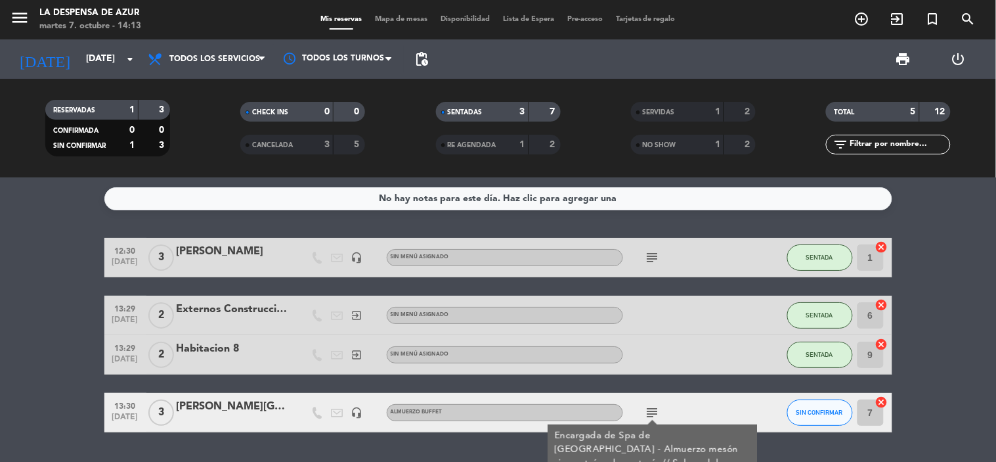
scroll to position [35, 0]
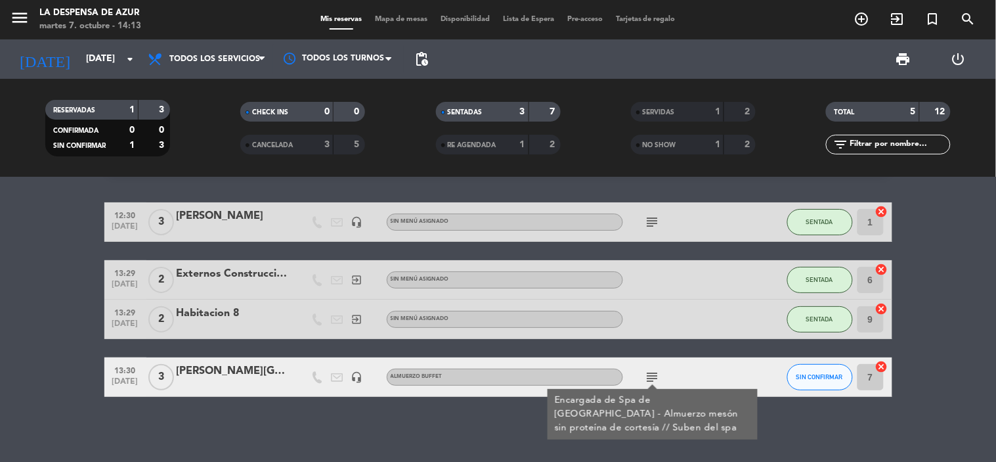
click at [649, 373] on icon "subject" at bounding box center [653, 377] width 16 height 16
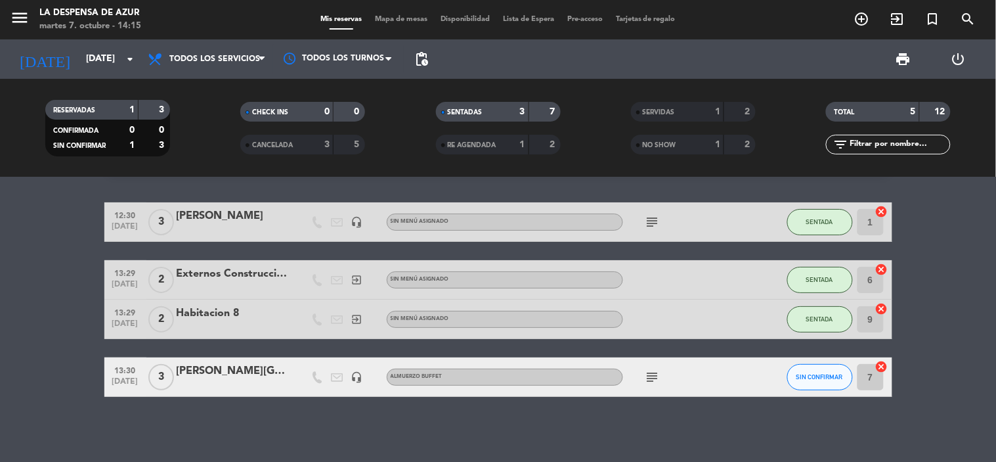
click at [652, 381] on icon "subject" at bounding box center [653, 377] width 16 height 16
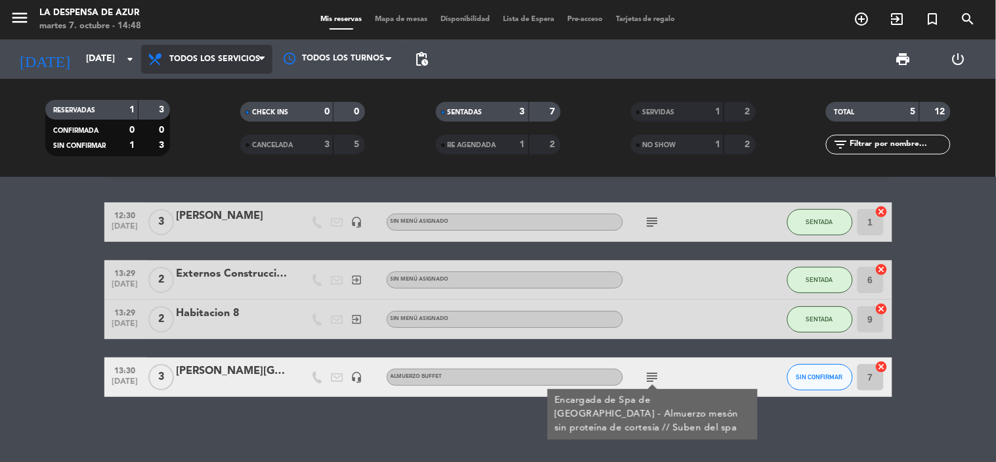
click at [222, 45] on span "Todos los servicios" at bounding box center [206, 59] width 131 height 29
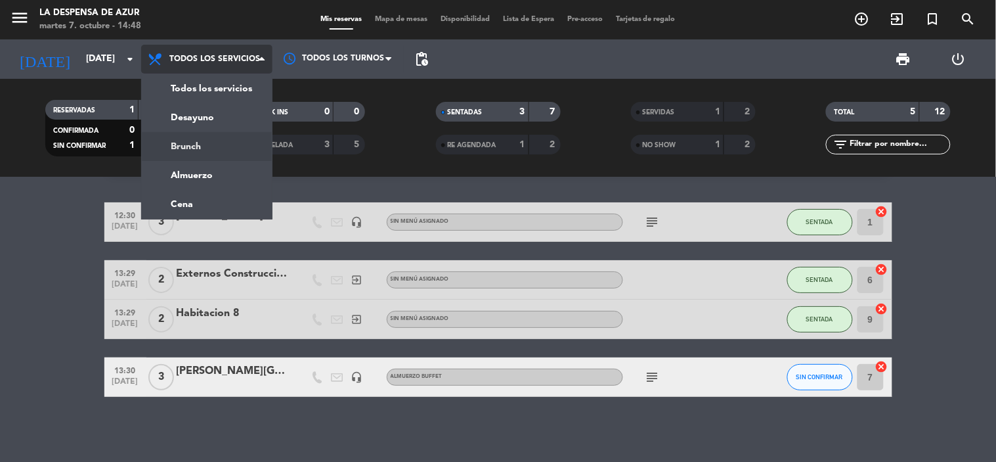
click at [204, 141] on div "menu La Despensa de [PERSON_NAME][DATE] 7. octubre - 14:48 Mis reservas Mapa de…" at bounding box center [498, 88] width 996 height 177
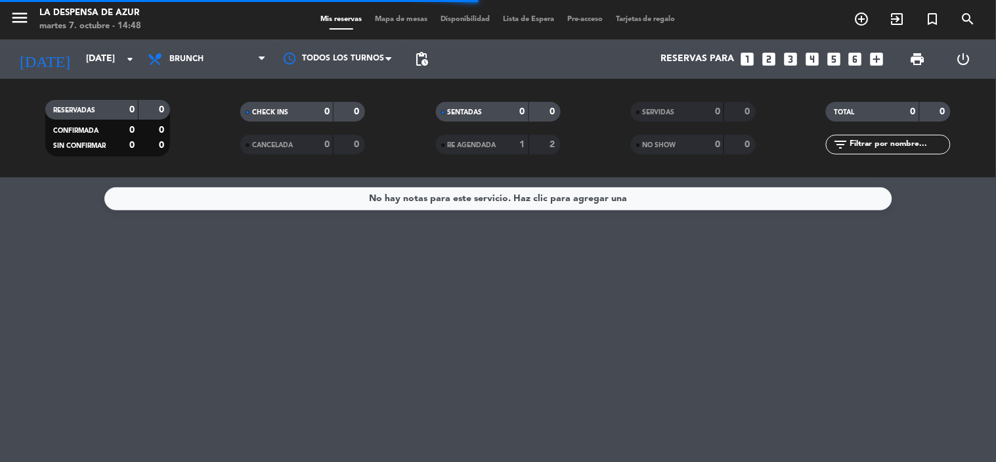
scroll to position [0, 0]
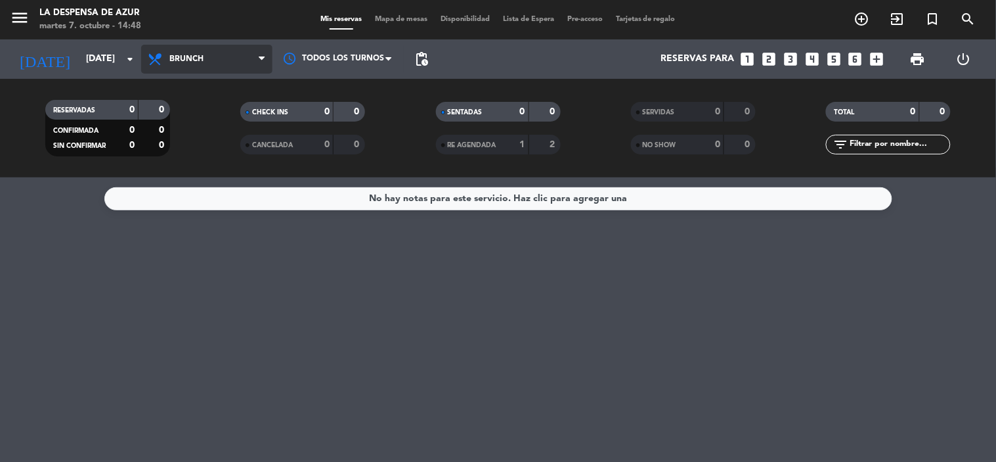
click at [223, 61] on span "Brunch" at bounding box center [206, 59] width 131 height 29
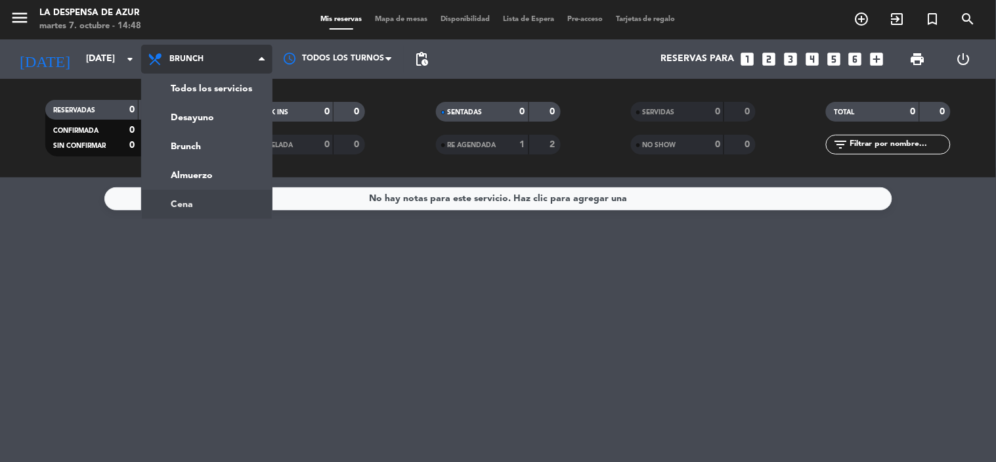
click at [206, 198] on ng-component "menu La Despensa de [PERSON_NAME][DATE] 7. octubre - 14:48 Mis reservas Mapa de…" at bounding box center [498, 231] width 996 height 462
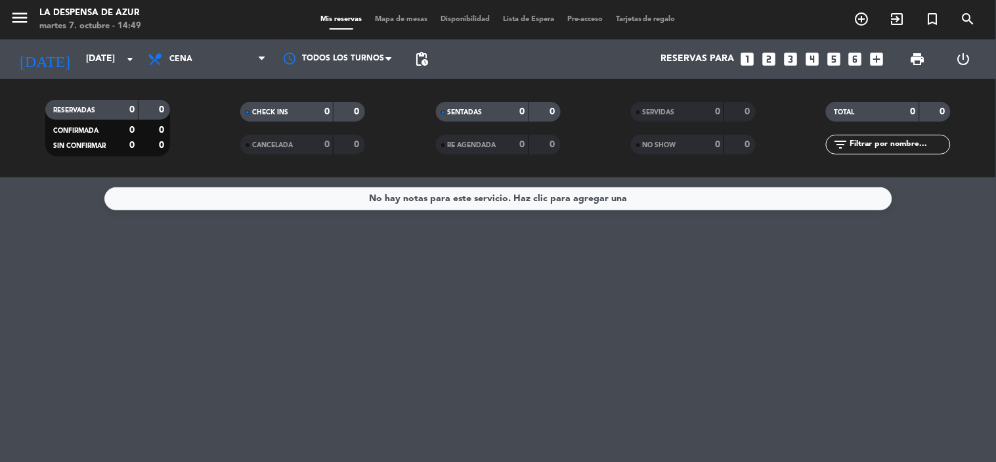
click at [224, 63] on span "Cena" at bounding box center [206, 59] width 131 height 29
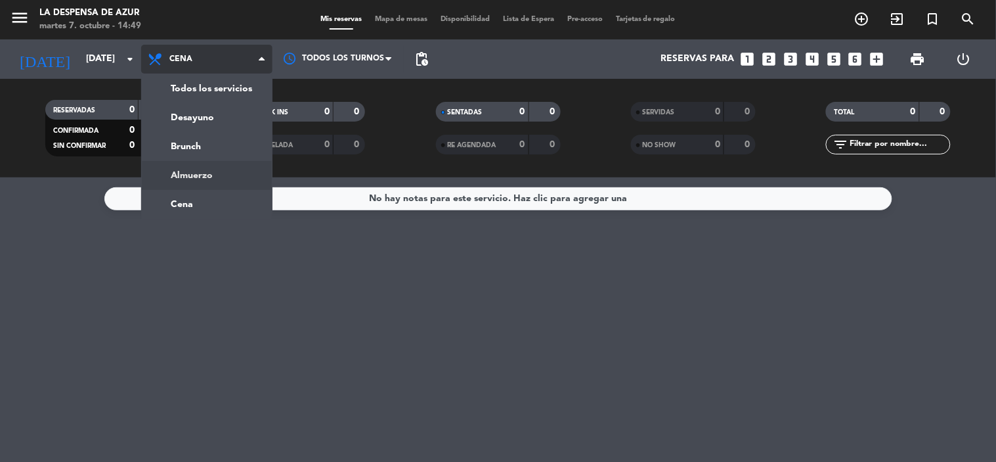
click at [192, 177] on ng-component "menu La Despensa de [PERSON_NAME][DATE] 7. octubre - 14:49 Mis reservas Mapa de…" at bounding box center [498, 231] width 996 height 462
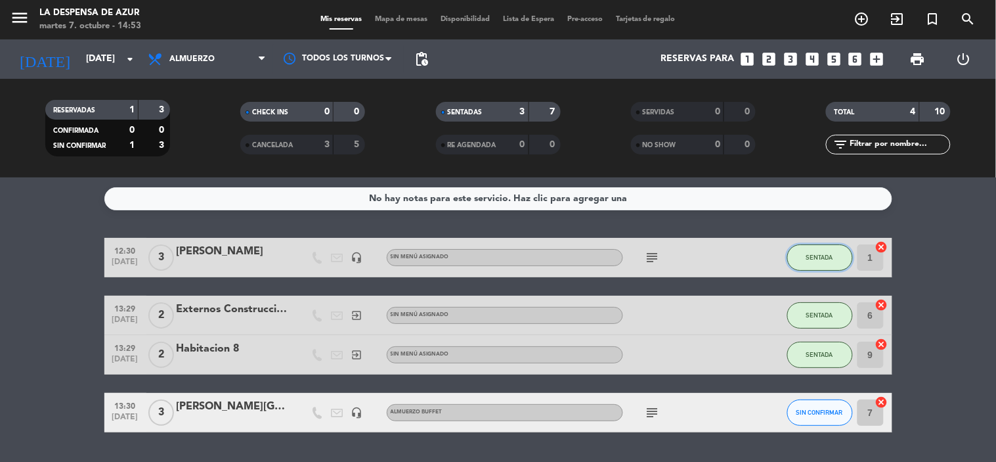
click at [821, 258] on span "SENTADA" at bounding box center [819, 256] width 27 height 7
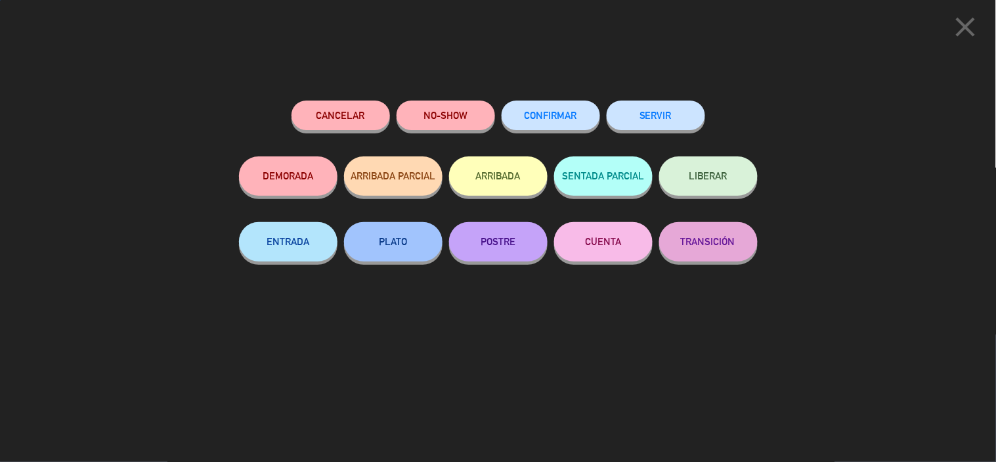
click at [621, 104] on button "SERVIR" at bounding box center [656, 115] width 98 height 30
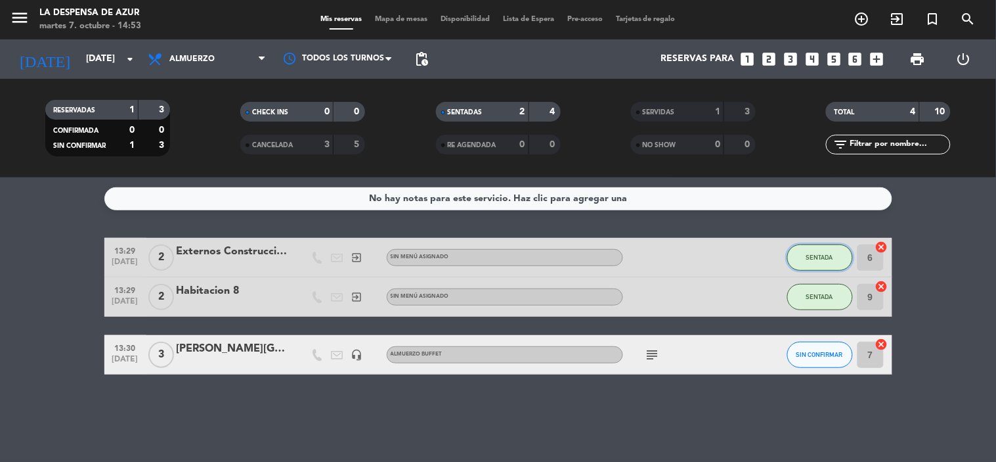
click at [819, 259] on span "SENTADA" at bounding box center [819, 256] width 27 height 7
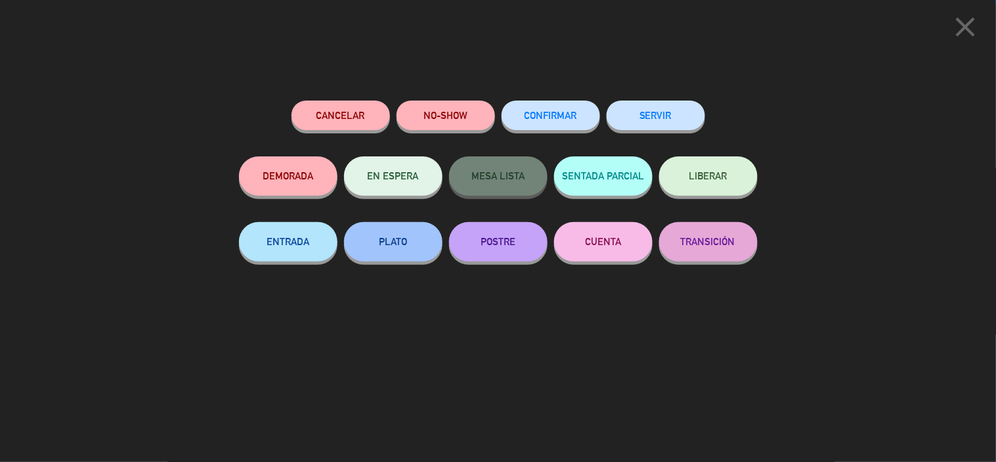
click at [680, 121] on button "SERVIR" at bounding box center [656, 115] width 98 height 30
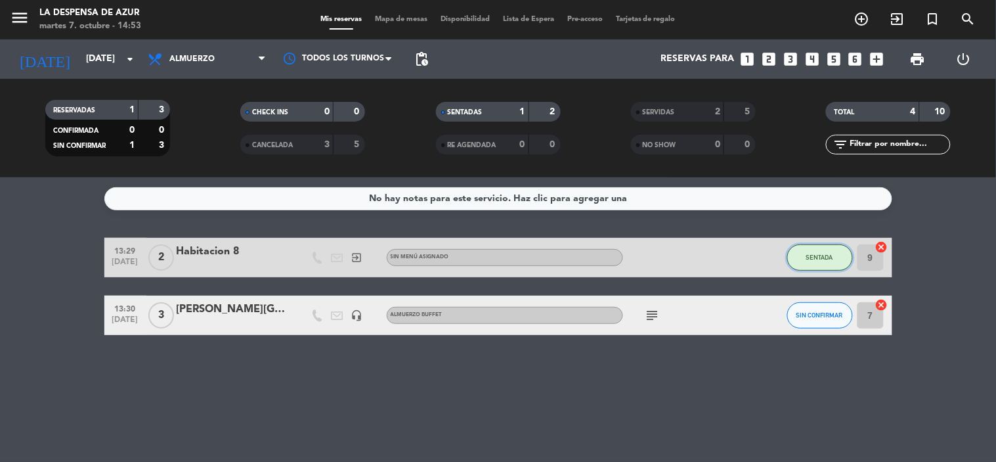
click at [806, 257] on span "SENTADA" at bounding box center [819, 256] width 27 height 7
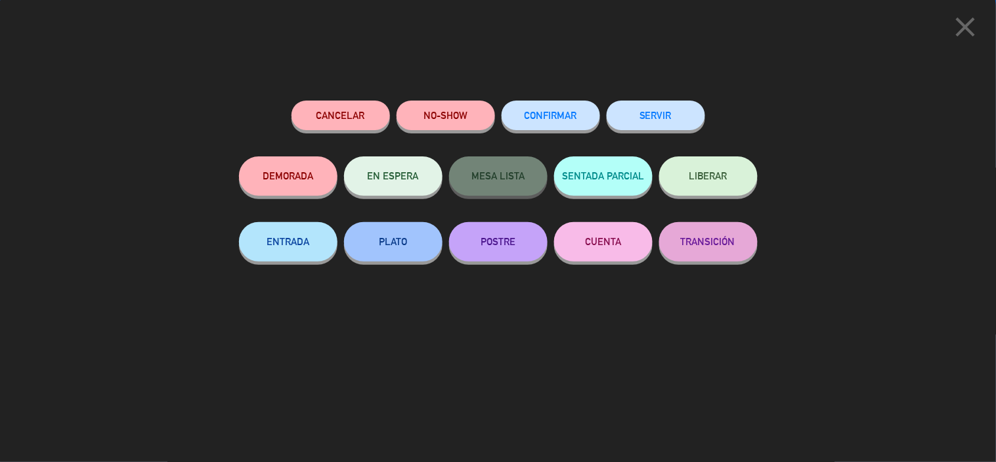
click at [639, 121] on button "SERVIR" at bounding box center [656, 115] width 98 height 30
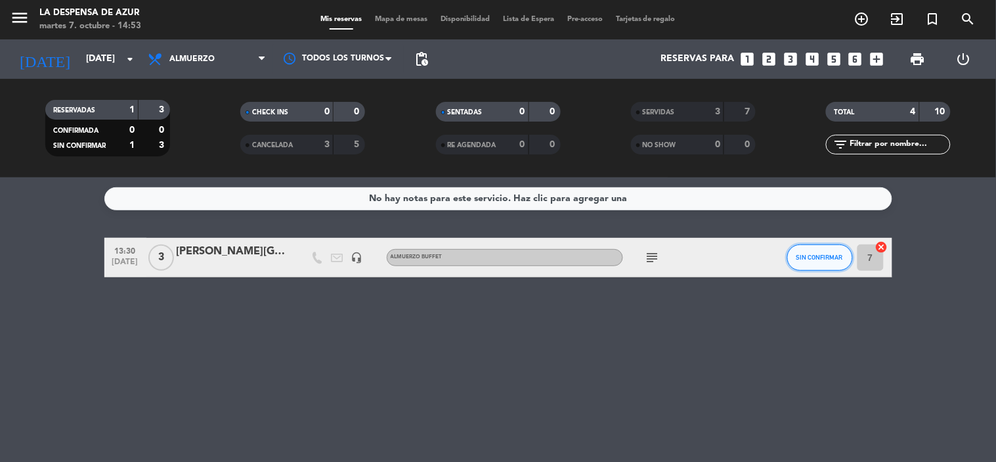
click at [819, 257] on span "SIN CONFIRMAR" at bounding box center [819, 256] width 47 height 7
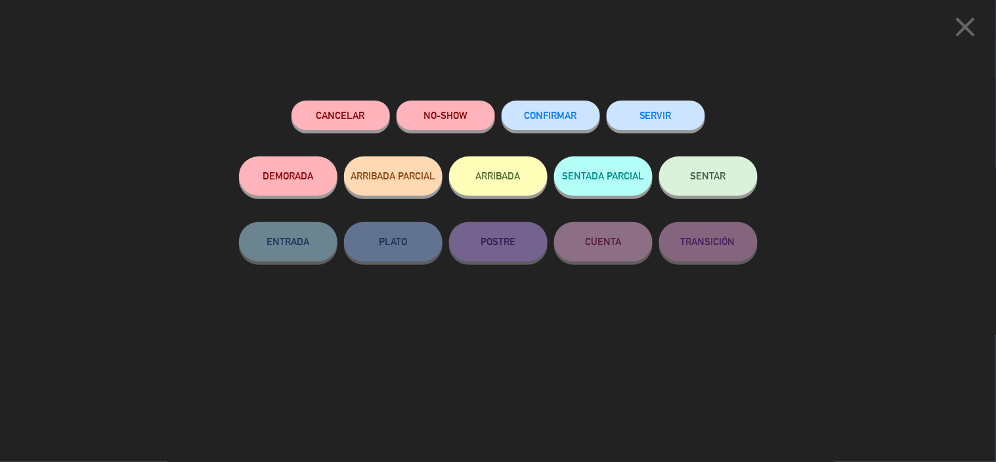
click at [705, 173] on span "SENTAR" at bounding box center [708, 175] width 35 height 11
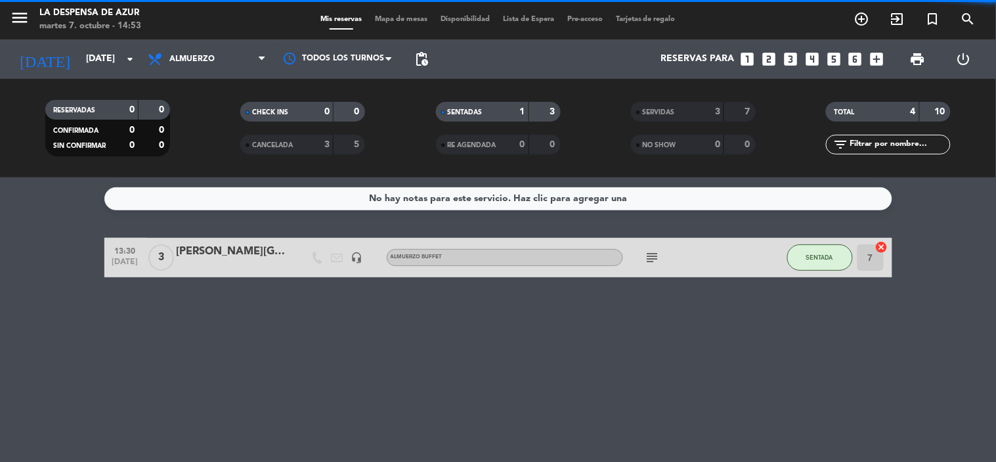
click at [651, 252] on icon "subject" at bounding box center [653, 258] width 16 height 16
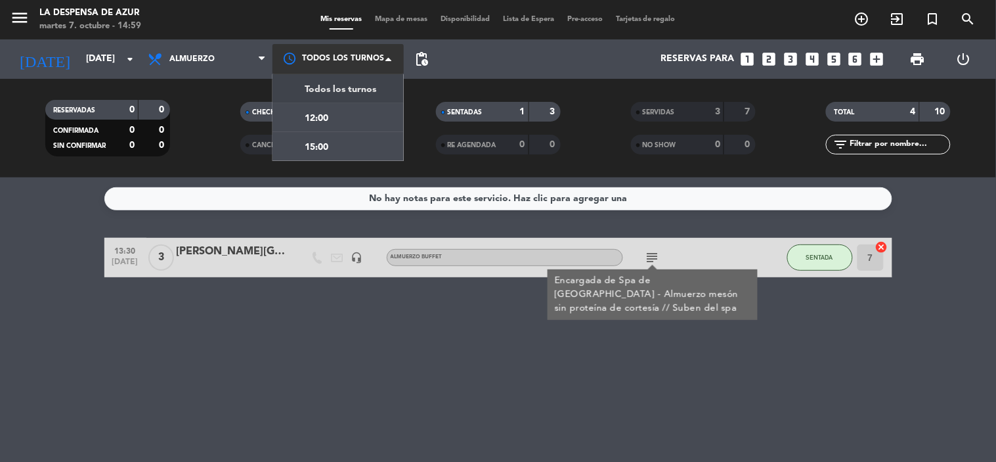
click at [353, 64] on div at bounding box center [337, 59] width 131 height 30
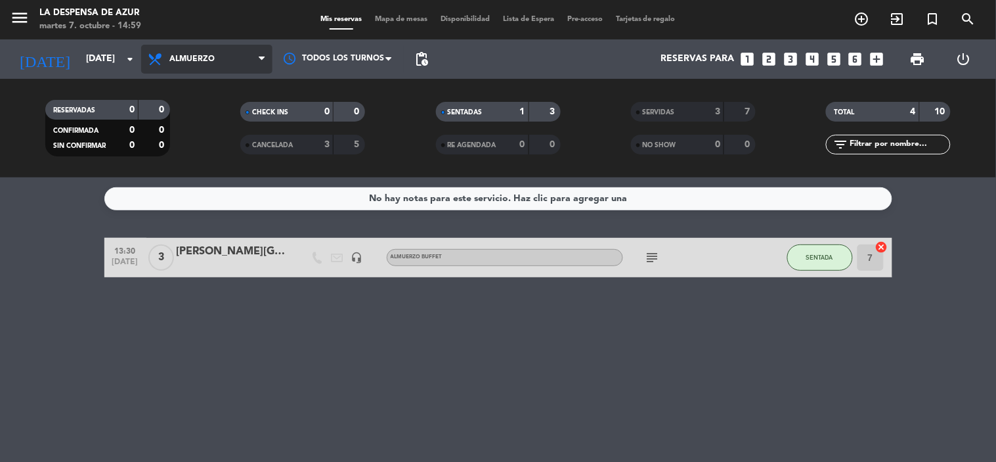
click at [202, 62] on span "Almuerzo" at bounding box center [191, 58] width 45 height 9
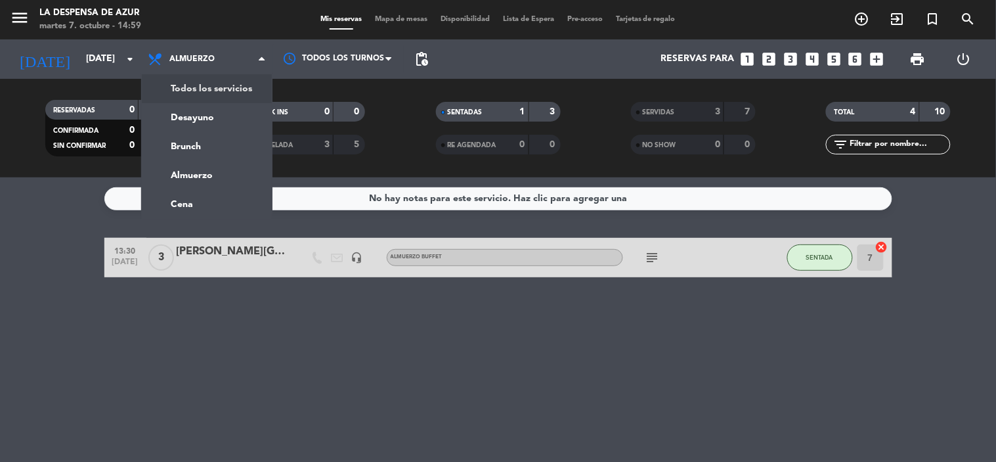
click at [864, 114] on div "TOTAL" at bounding box center [859, 111] width 60 height 15
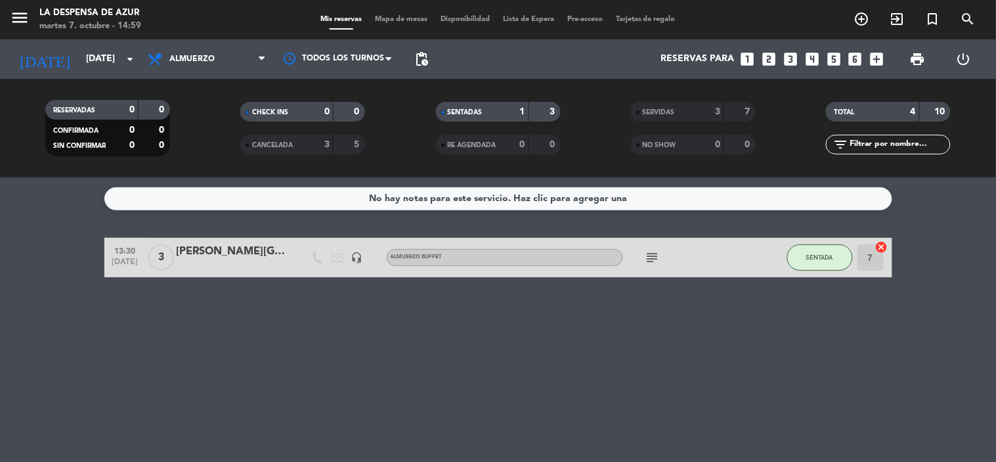
click at [903, 113] on div "4" at bounding box center [903, 111] width 26 height 15
click at [905, 104] on div "4" at bounding box center [903, 111] width 26 height 15
click at [909, 110] on div "4" at bounding box center [903, 111] width 26 height 15
click at [911, 116] on strong "4" at bounding box center [913, 111] width 5 height 9
click at [489, 112] on div "SENTADAS" at bounding box center [469, 111] width 60 height 15
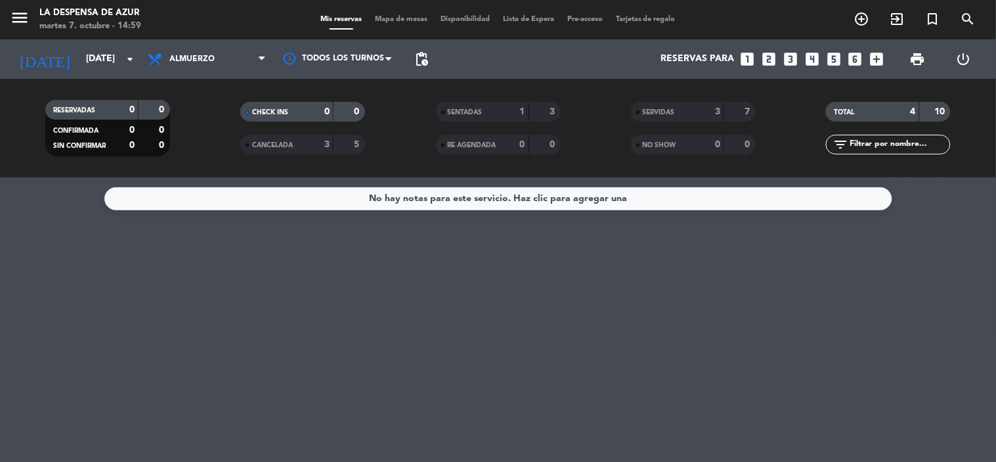
click at [699, 113] on div "3" at bounding box center [708, 111] width 26 height 15
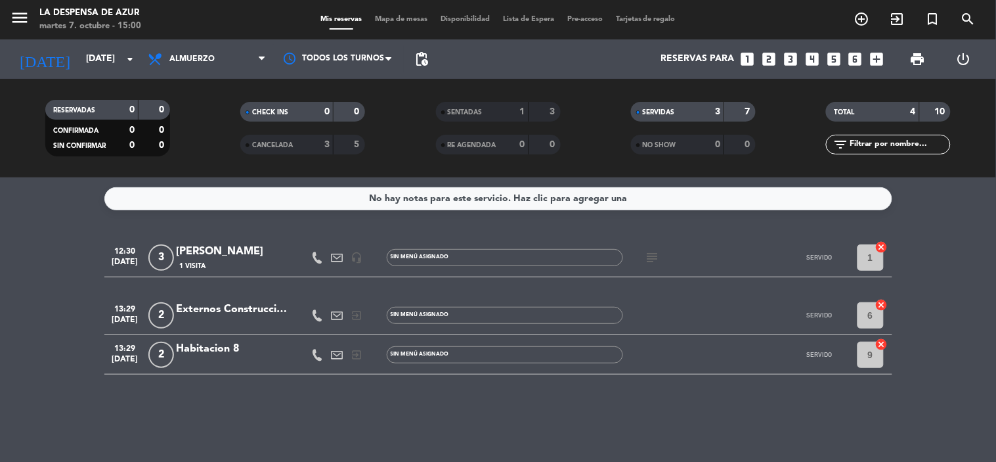
click at [651, 257] on icon "subject" at bounding box center [653, 258] width 16 height 16
